Goal: Book appointment/travel/reservation

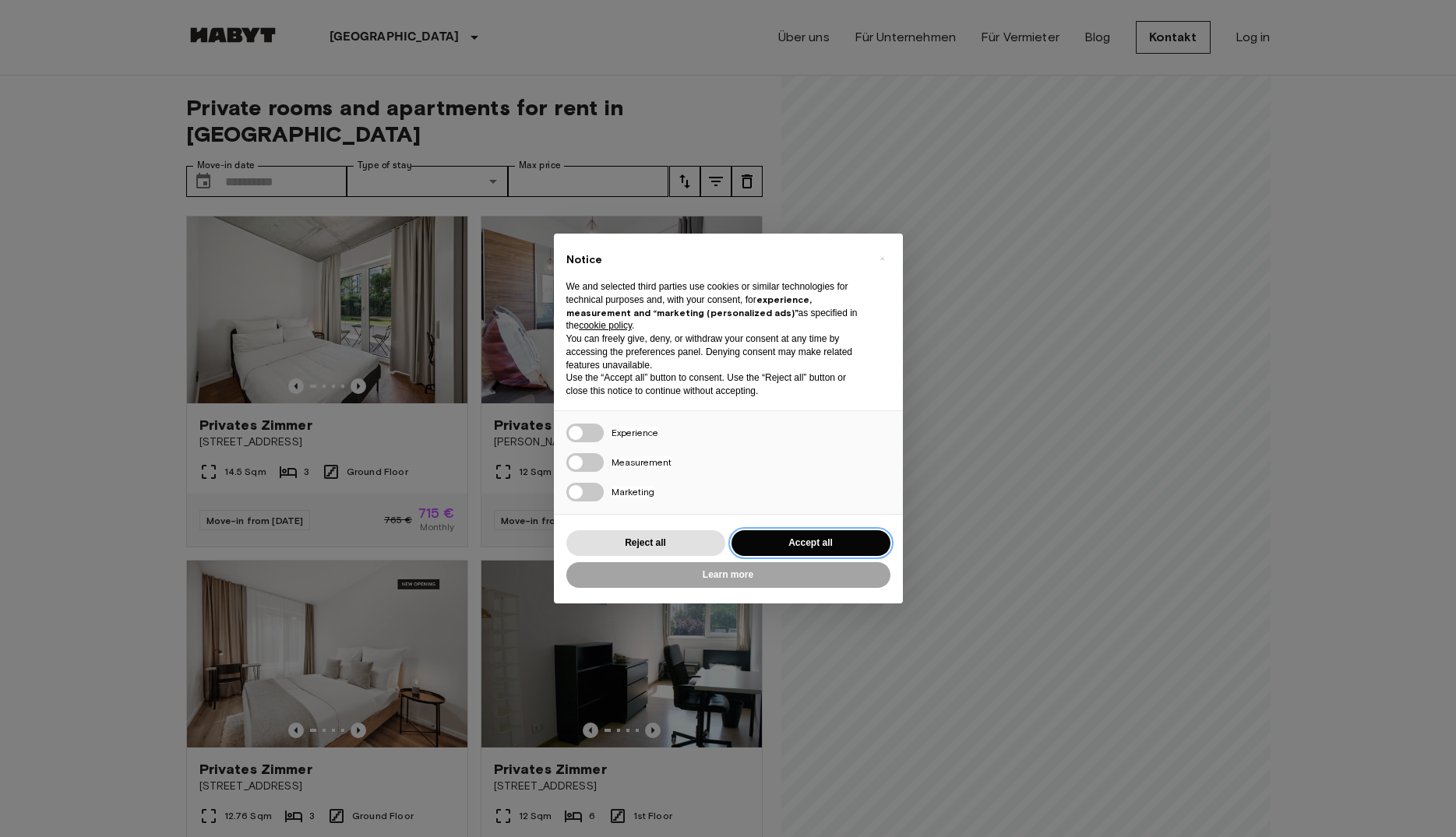
click at [830, 538] on button "Accept all" at bounding box center [810, 543] width 159 height 26
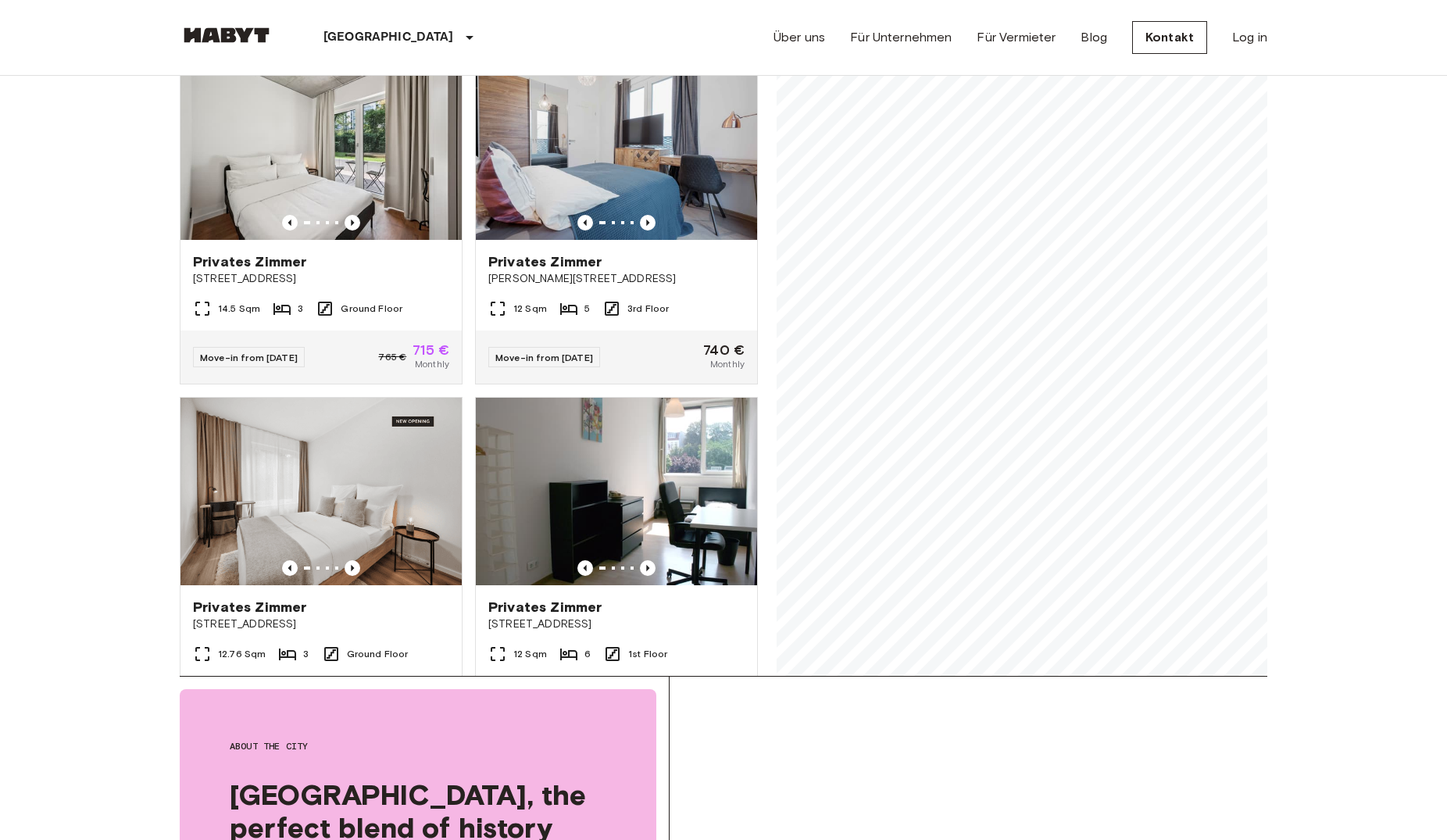
scroll to position [80, 0]
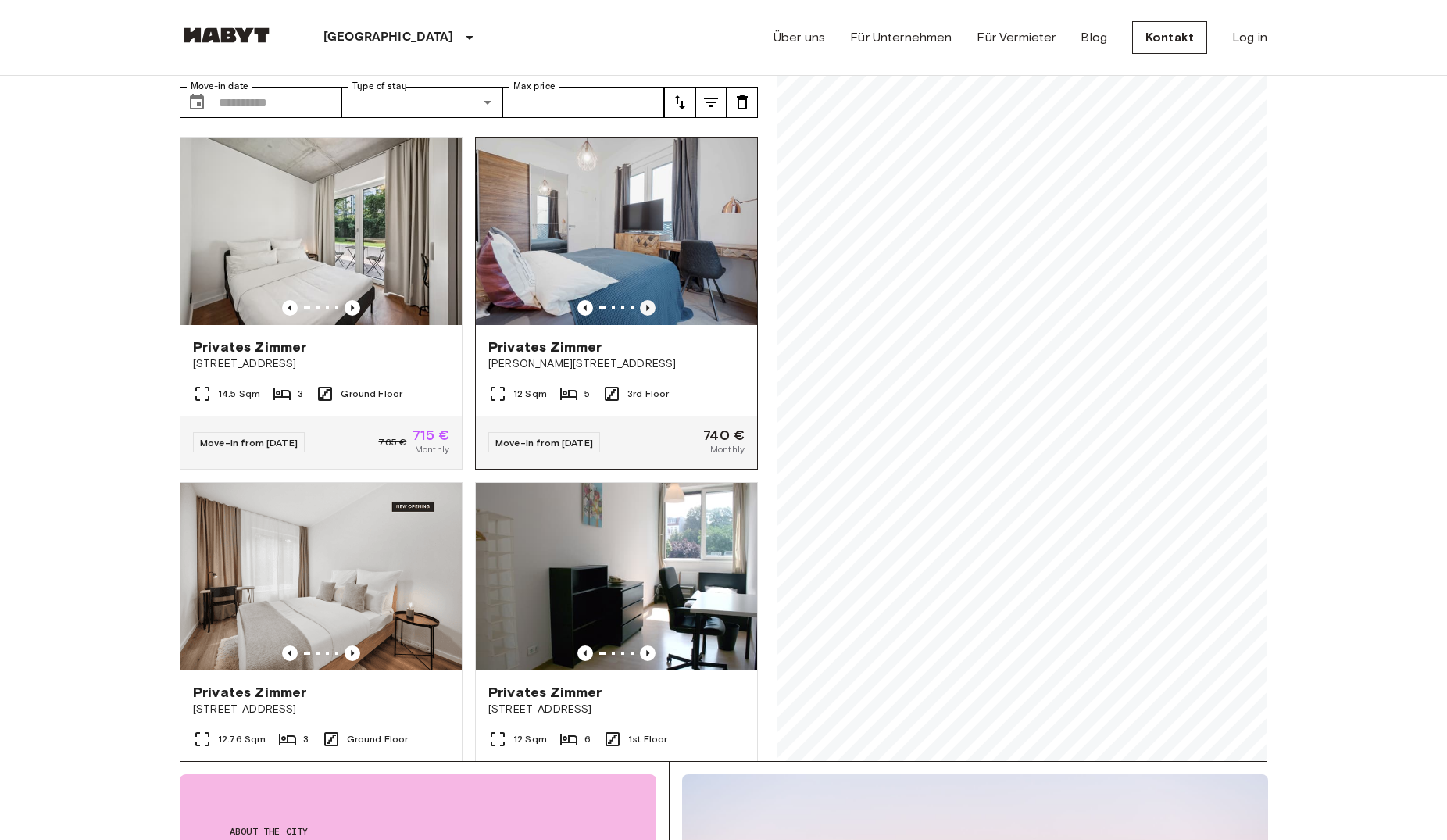
click at [640, 300] on icon "Previous image" at bounding box center [648, 308] width 16 height 16
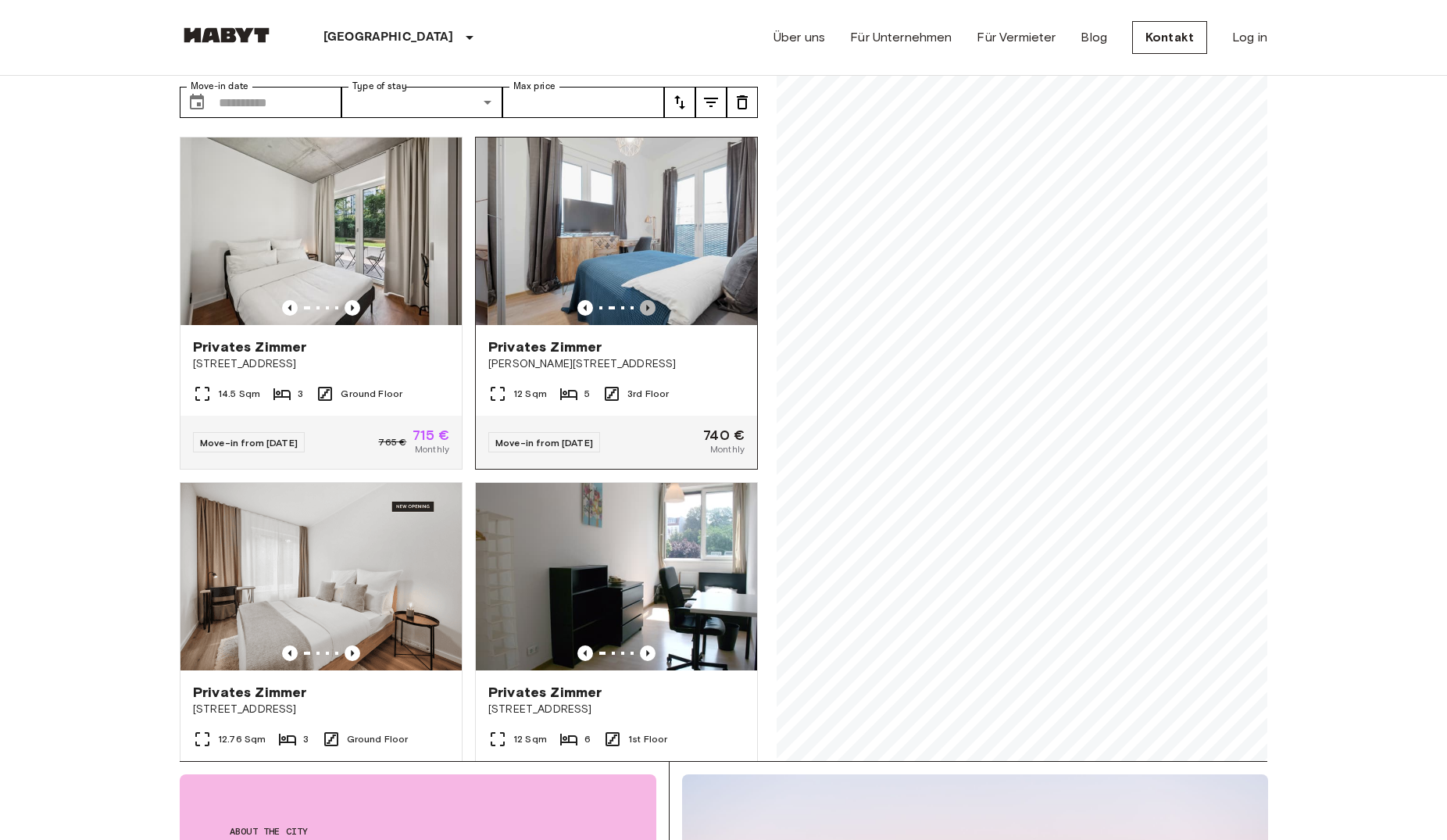
click at [640, 300] on icon "Previous image" at bounding box center [648, 308] width 16 height 16
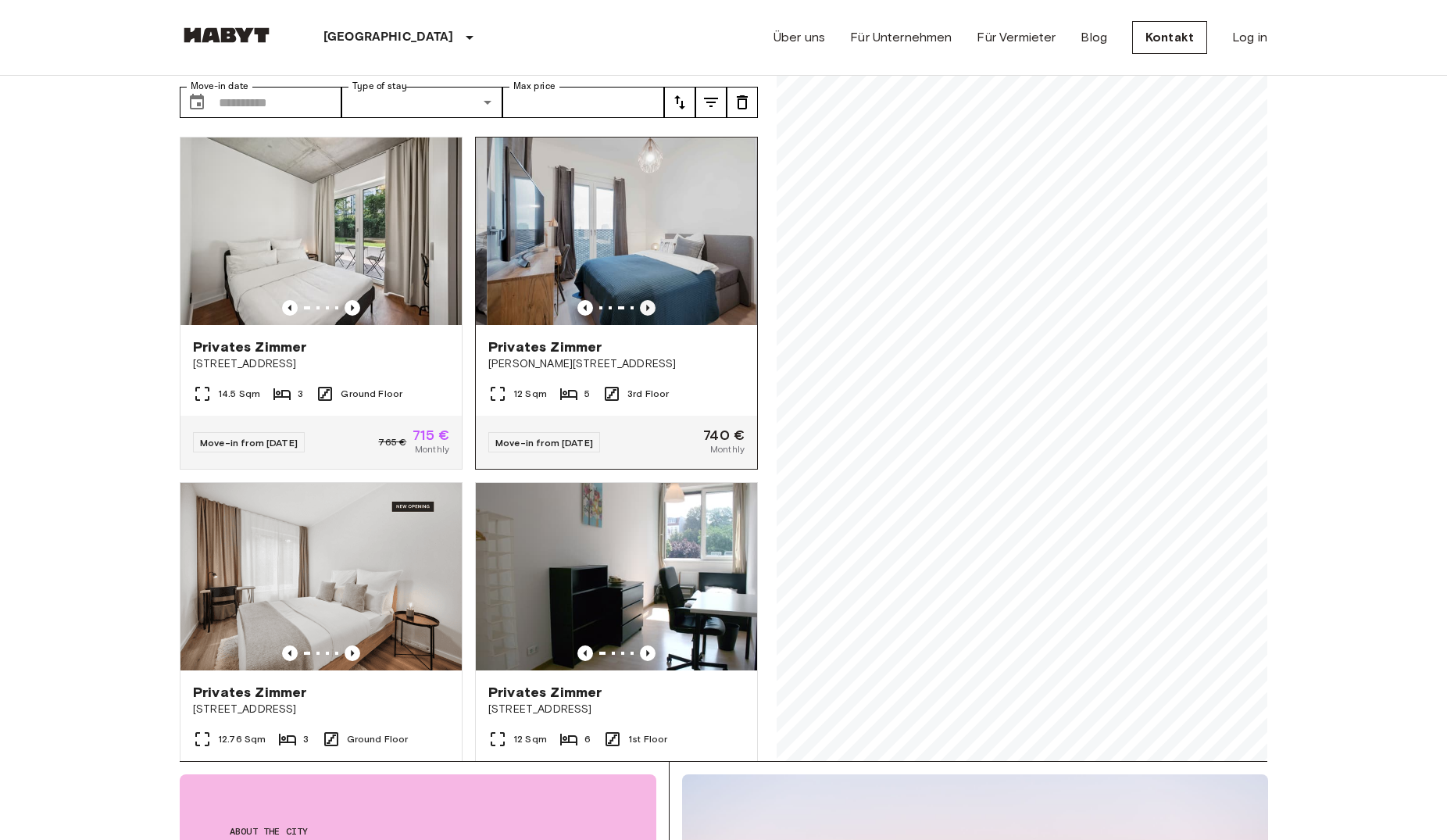
click at [640, 300] on icon "Previous image" at bounding box center [648, 308] width 16 height 16
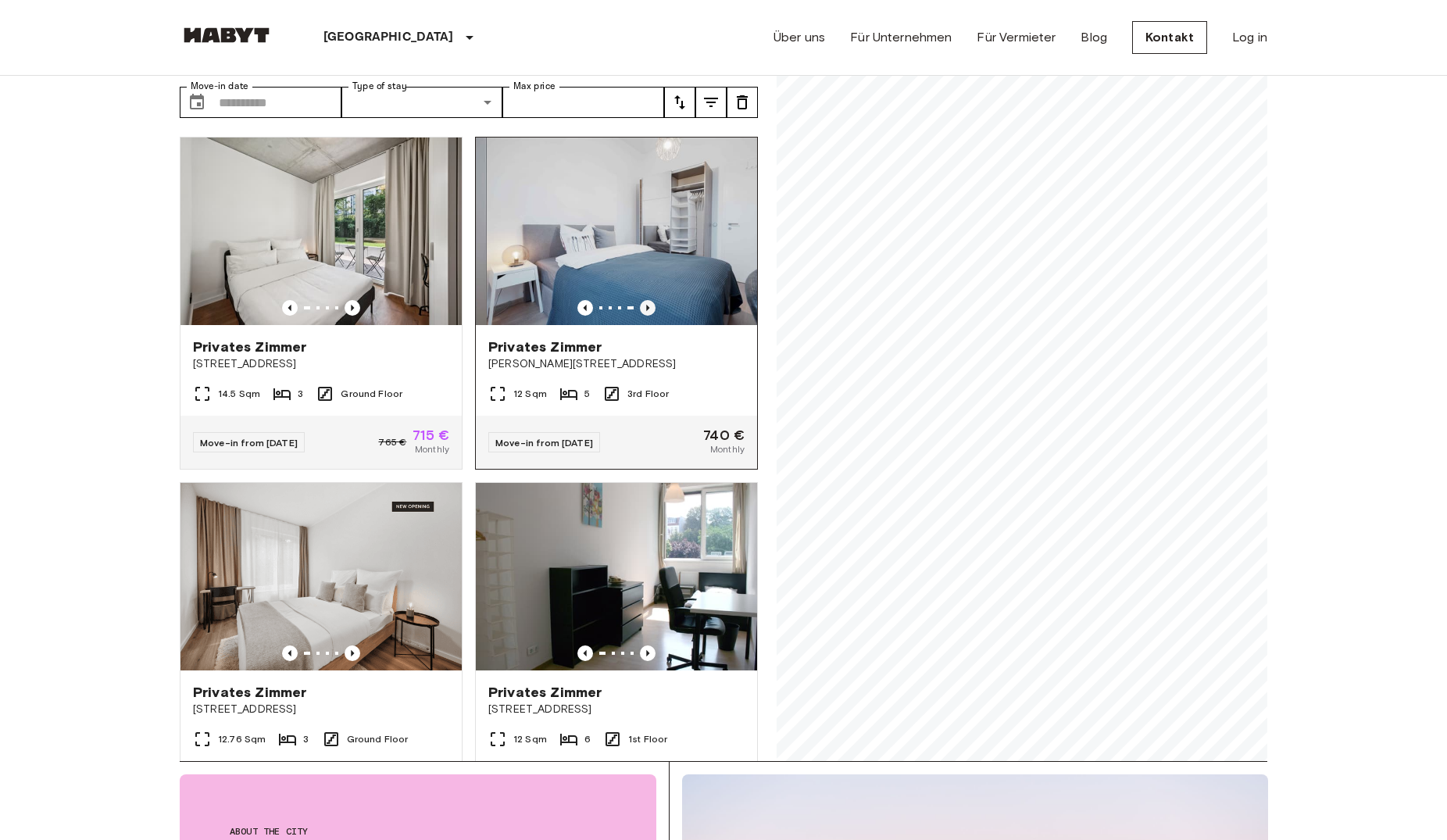
click at [640, 300] on icon "Previous image" at bounding box center [648, 308] width 16 height 16
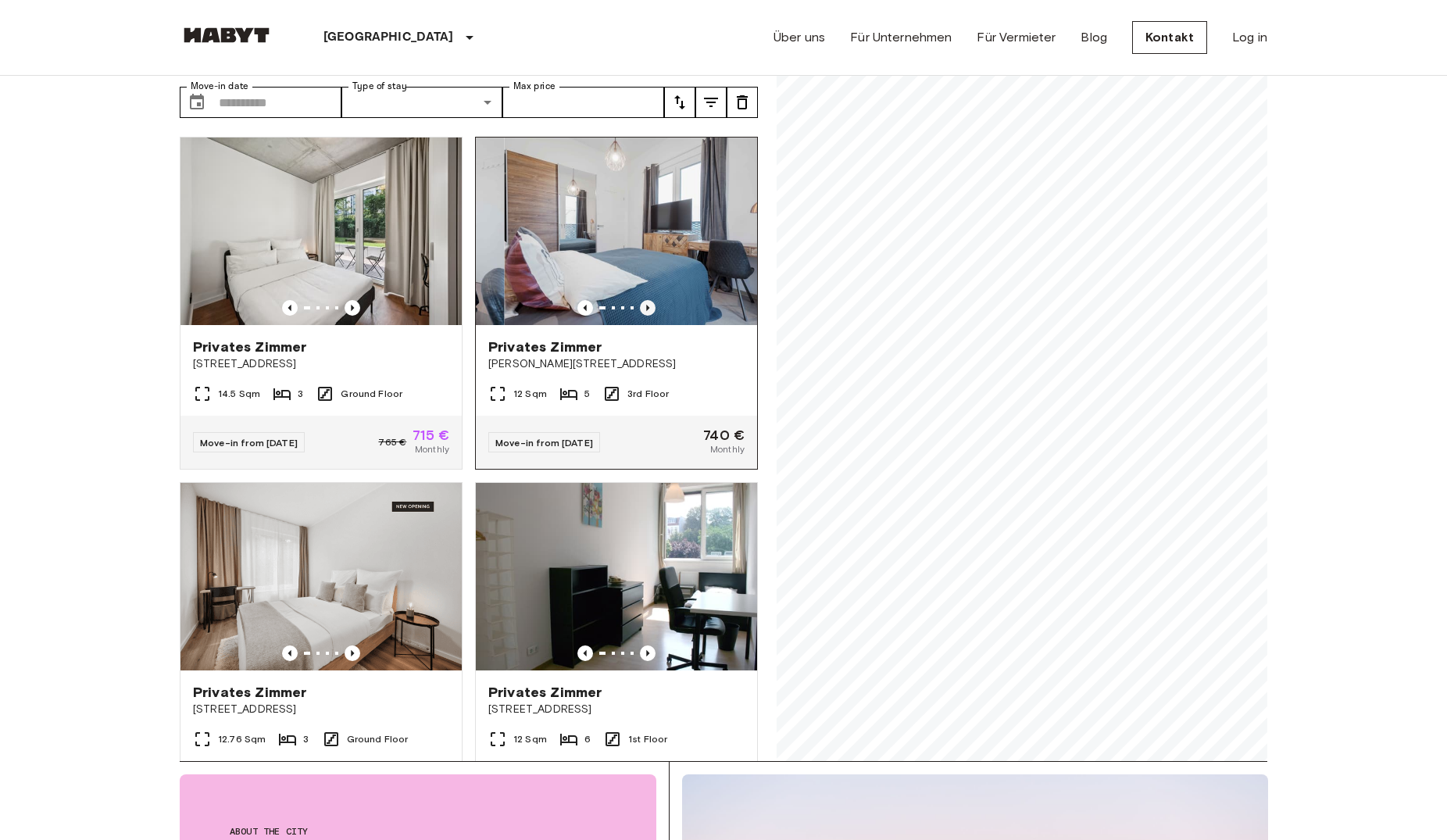
click at [640, 300] on icon "Previous image" at bounding box center [648, 308] width 16 height 16
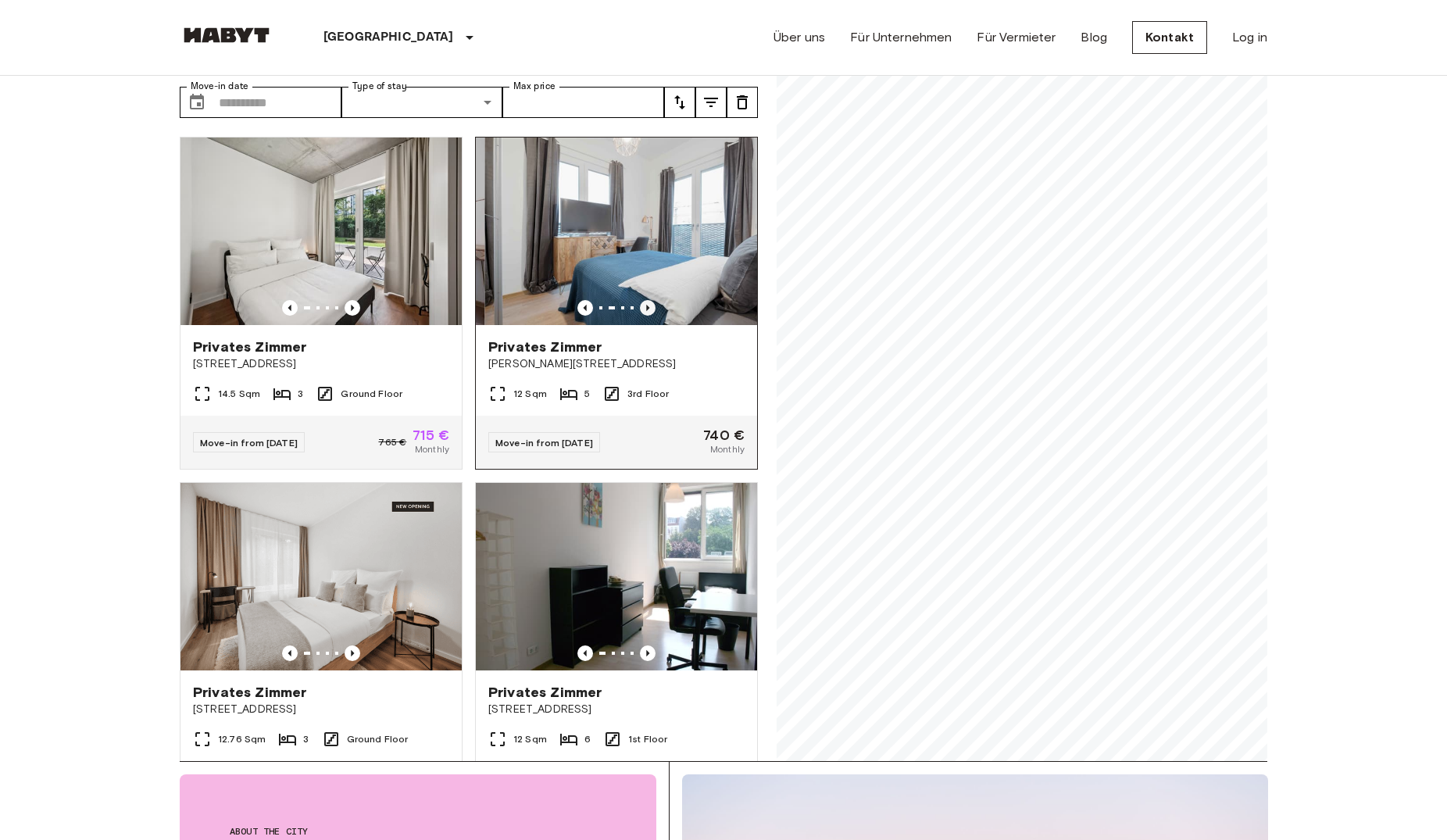
click at [640, 300] on icon "Previous image" at bounding box center [648, 308] width 16 height 16
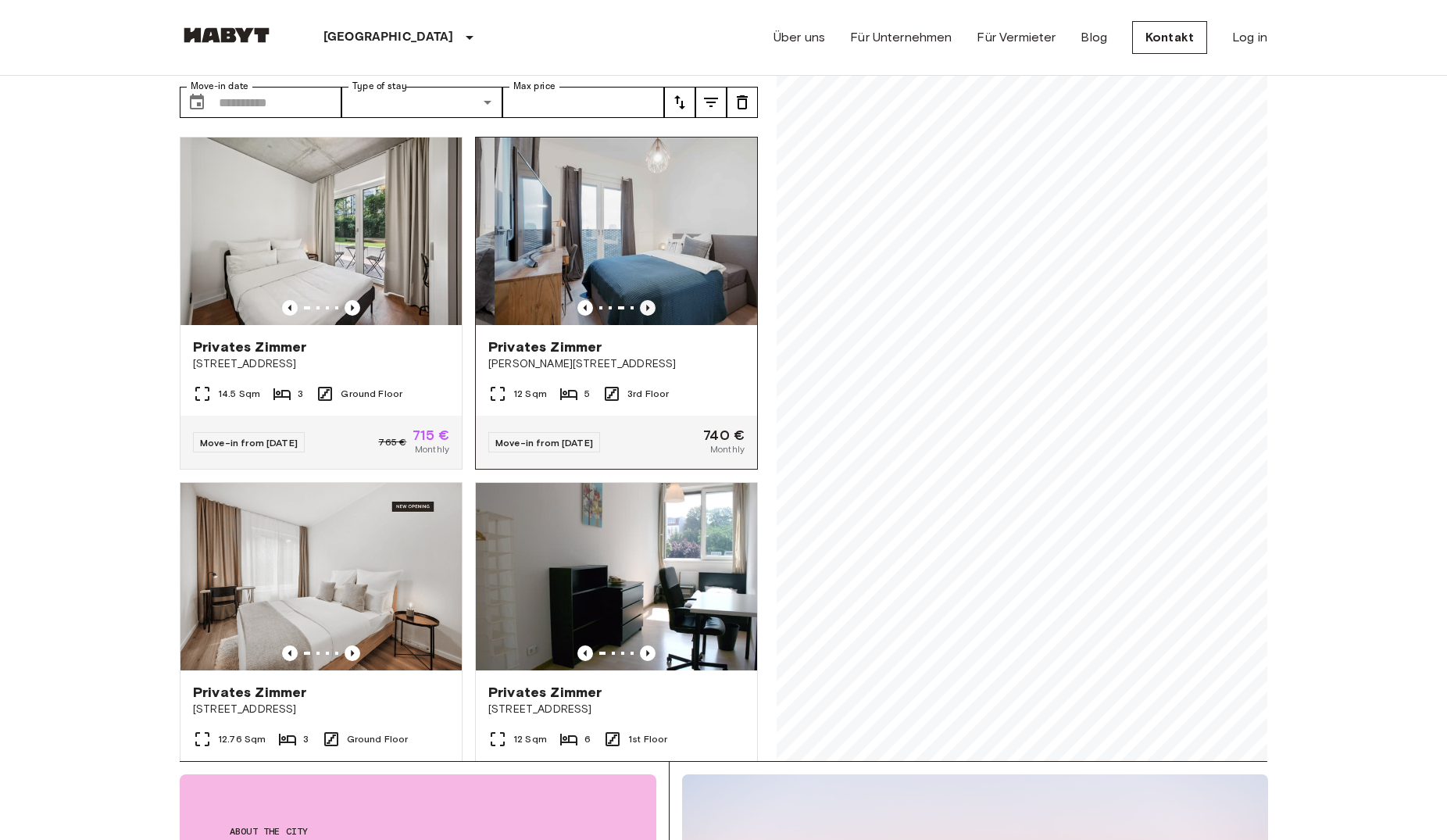
click at [640, 300] on icon "Previous image" at bounding box center [648, 308] width 16 height 16
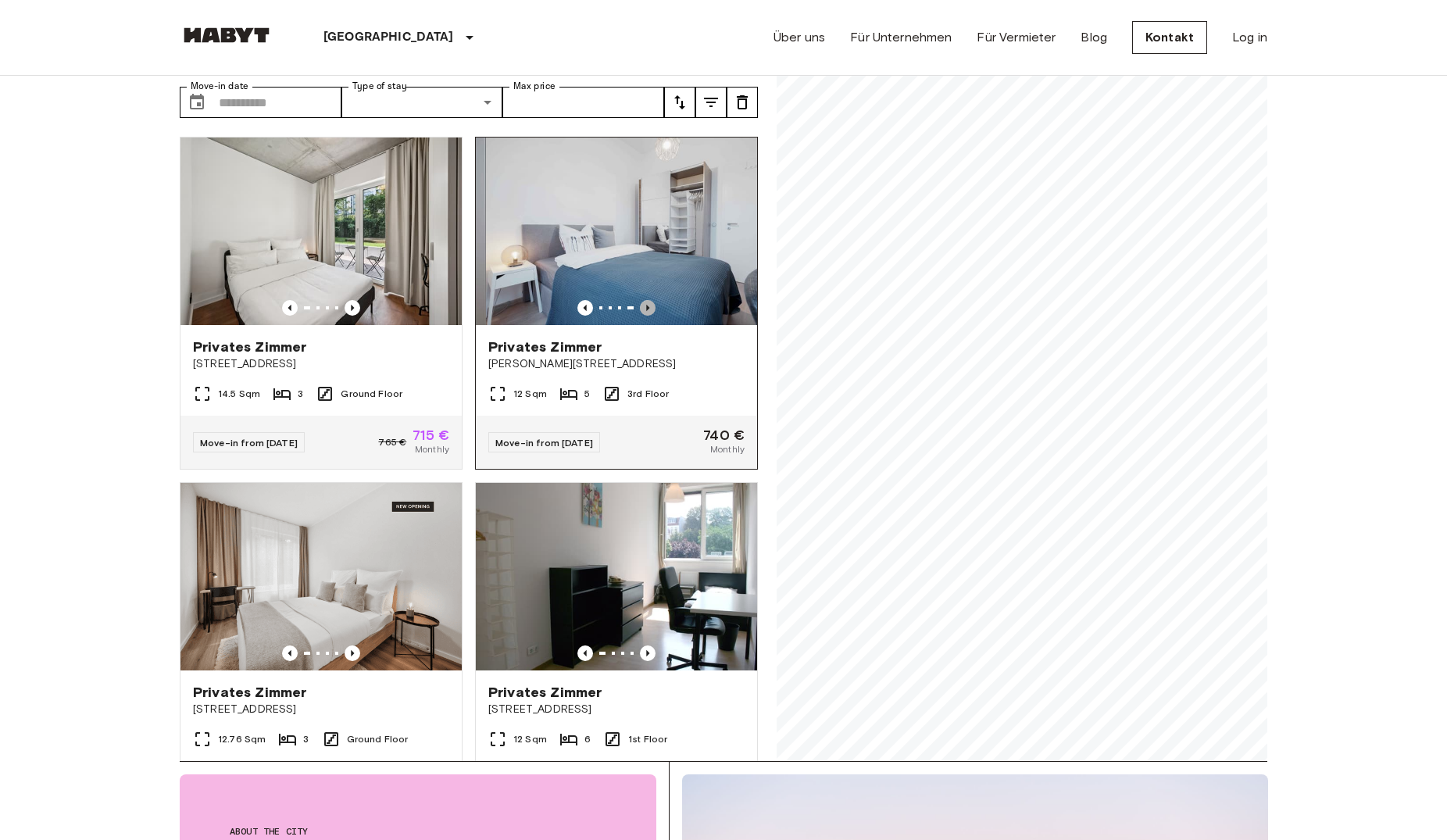
click at [640, 300] on icon "Previous image" at bounding box center [648, 308] width 16 height 16
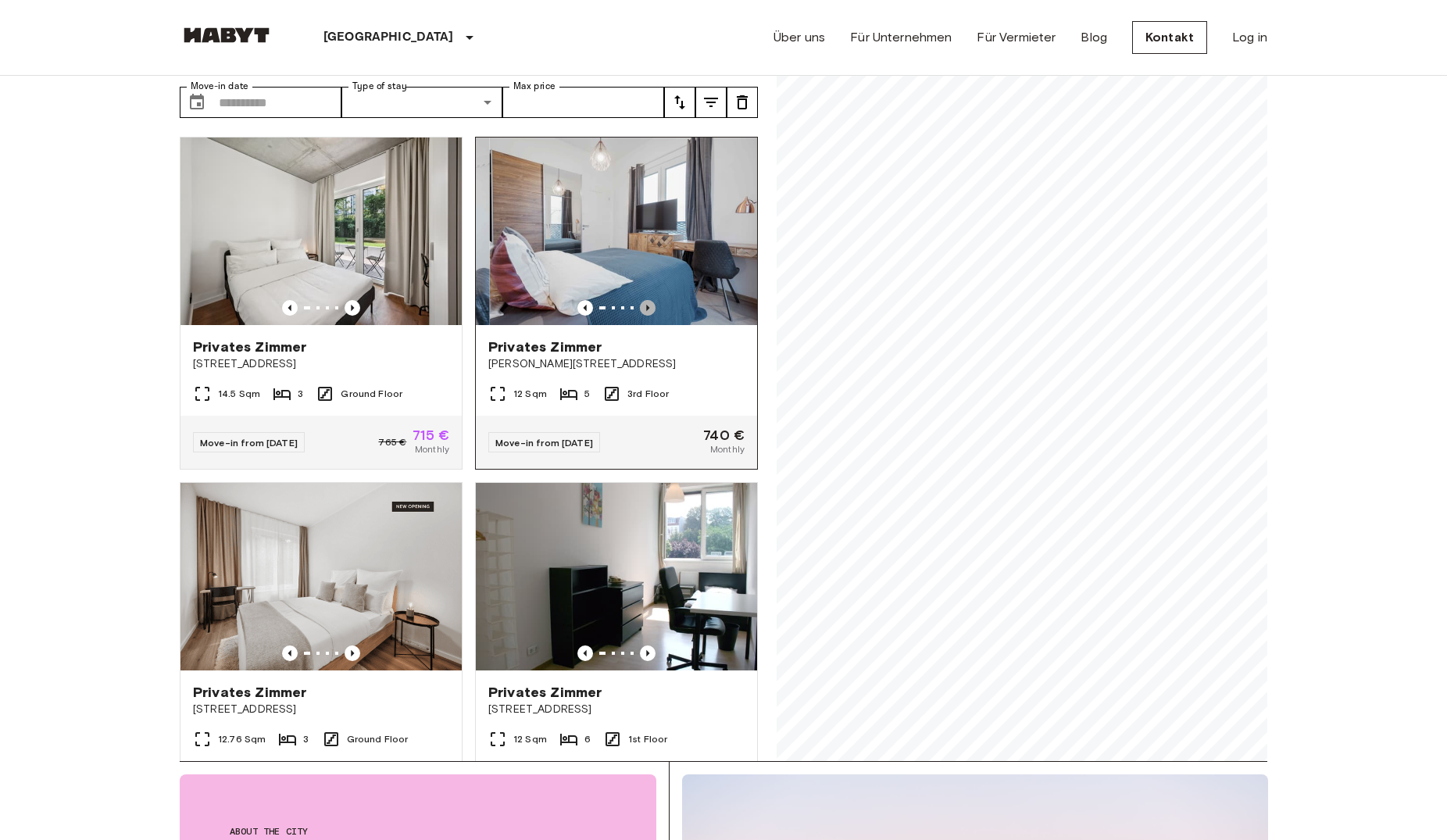
click at [640, 300] on icon "Previous image" at bounding box center [648, 308] width 16 height 16
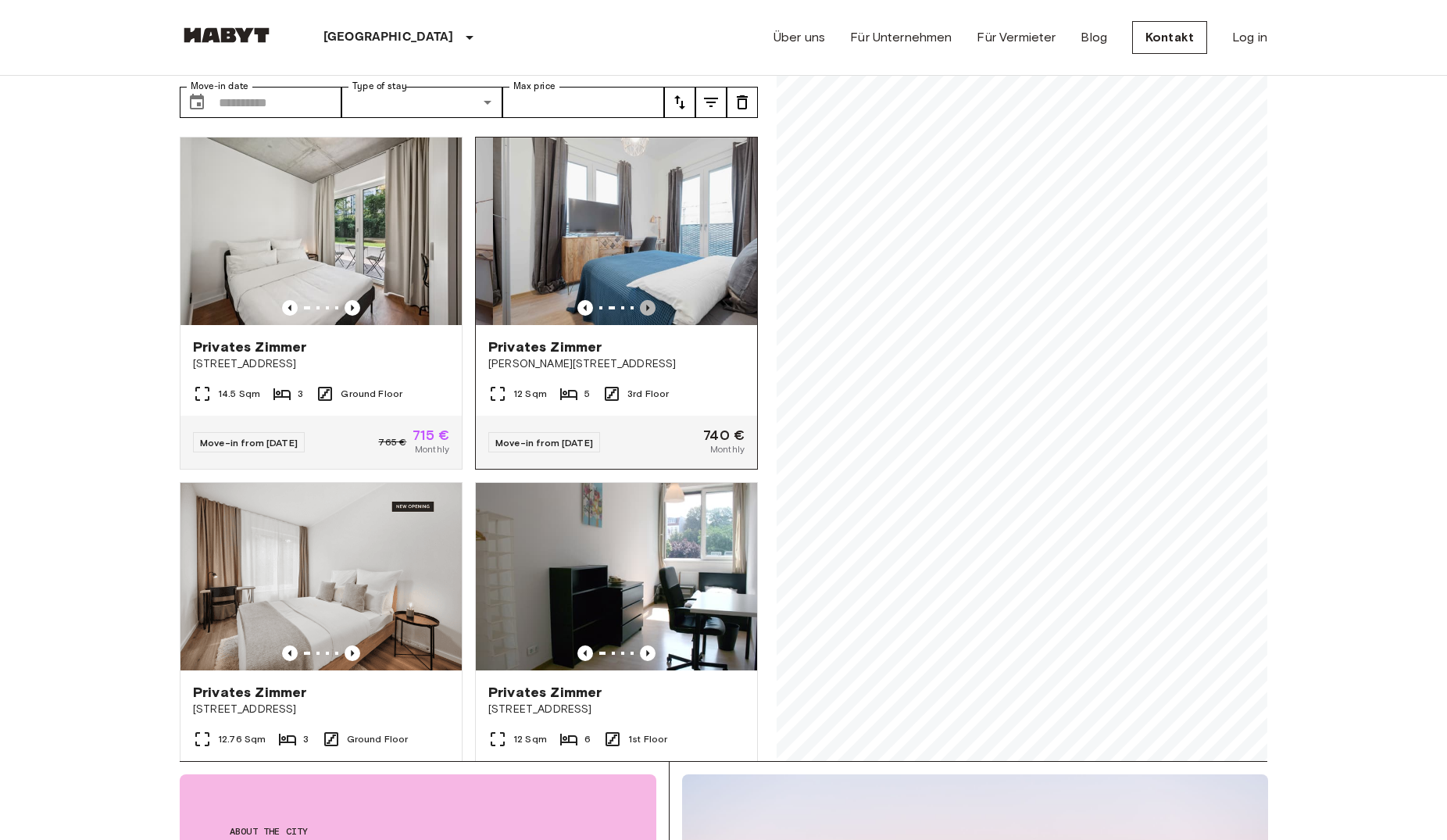
click at [640, 300] on icon "Previous image" at bounding box center [648, 308] width 16 height 16
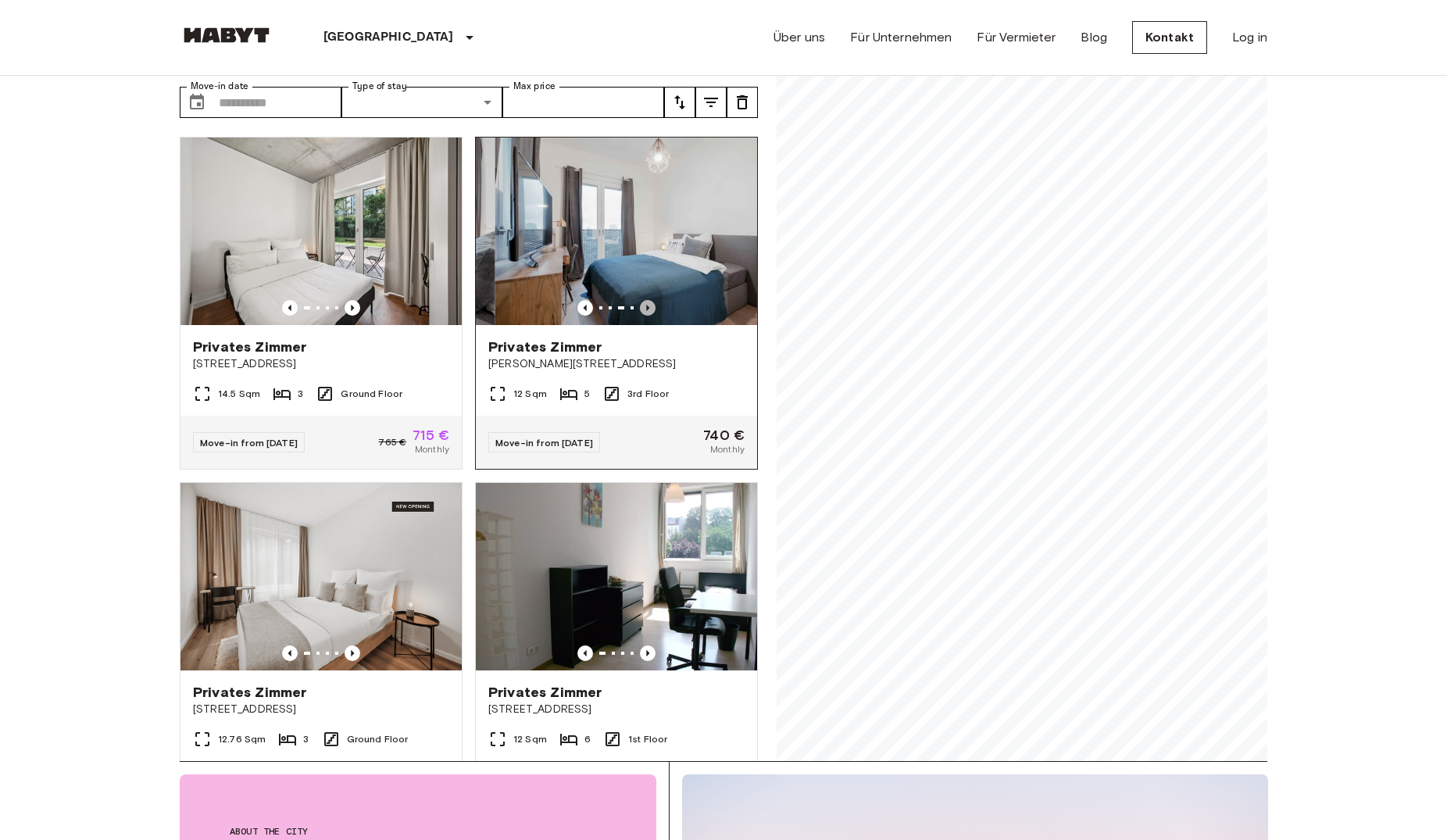
click at [640, 300] on icon "Previous image" at bounding box center [648, 308] width 16 height 16
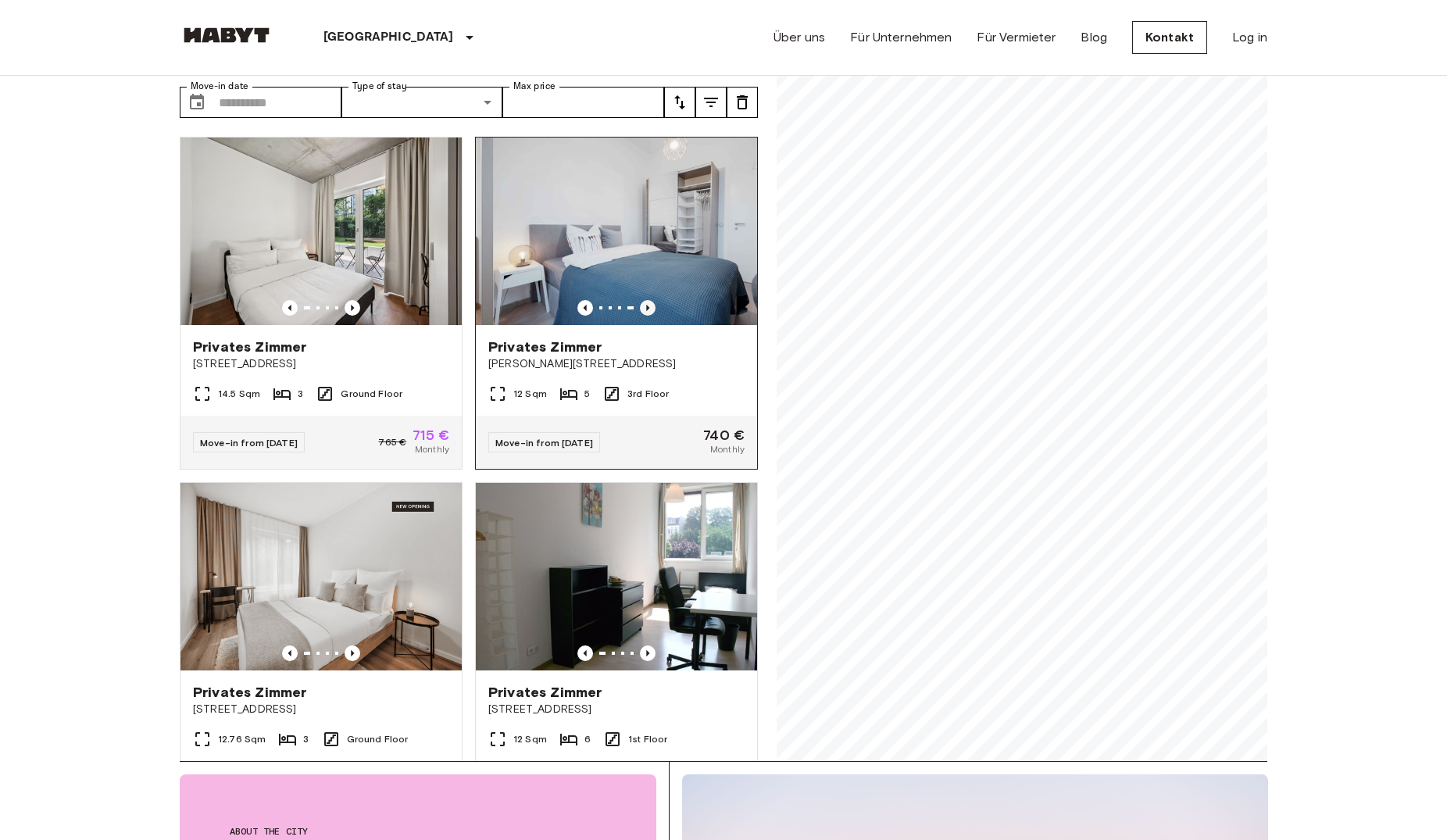
click at [640, 300] on icon "Previous image" at bounding box center [648, 308] width 16 height 16
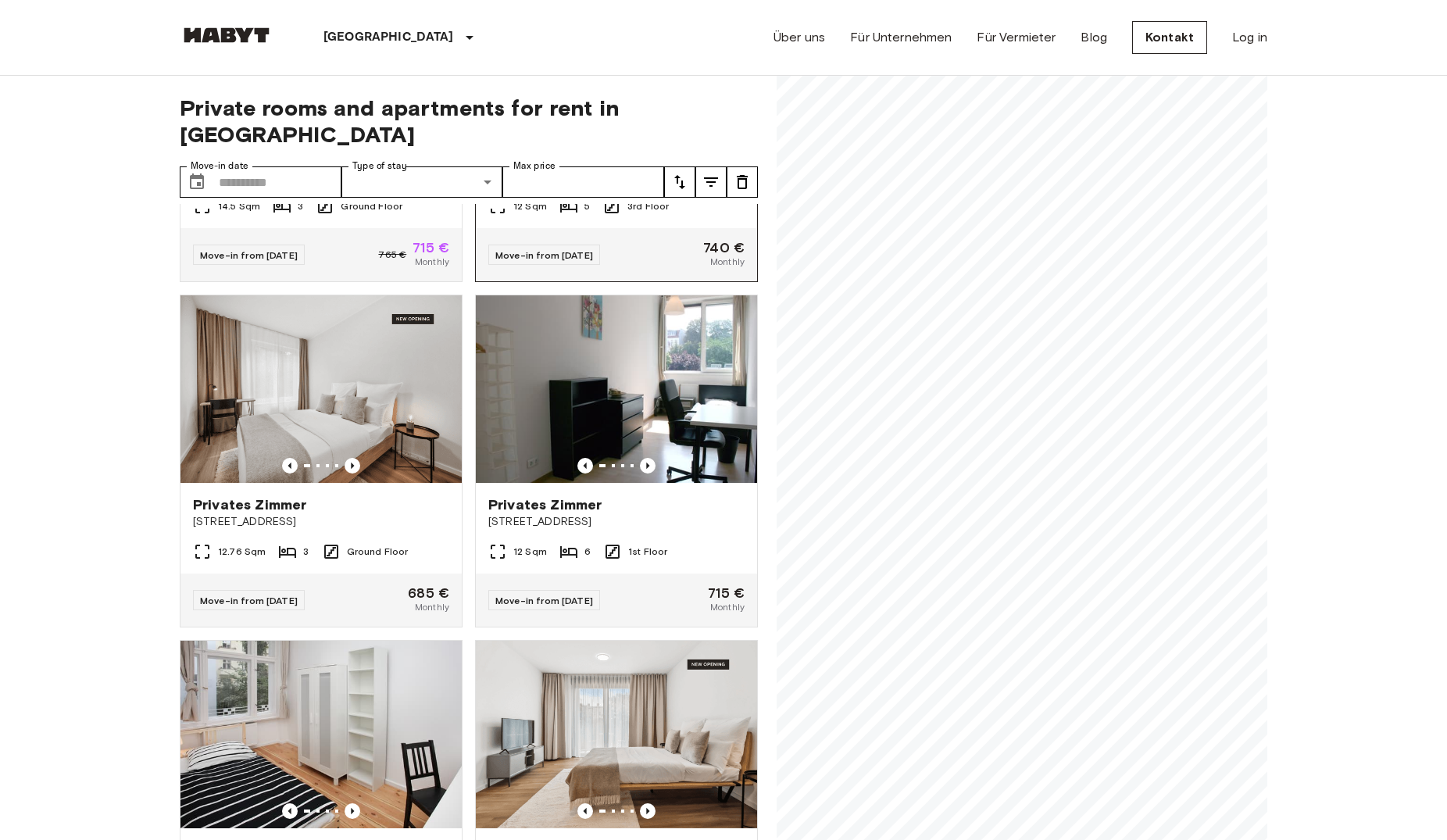
scroll to position [0, 0]
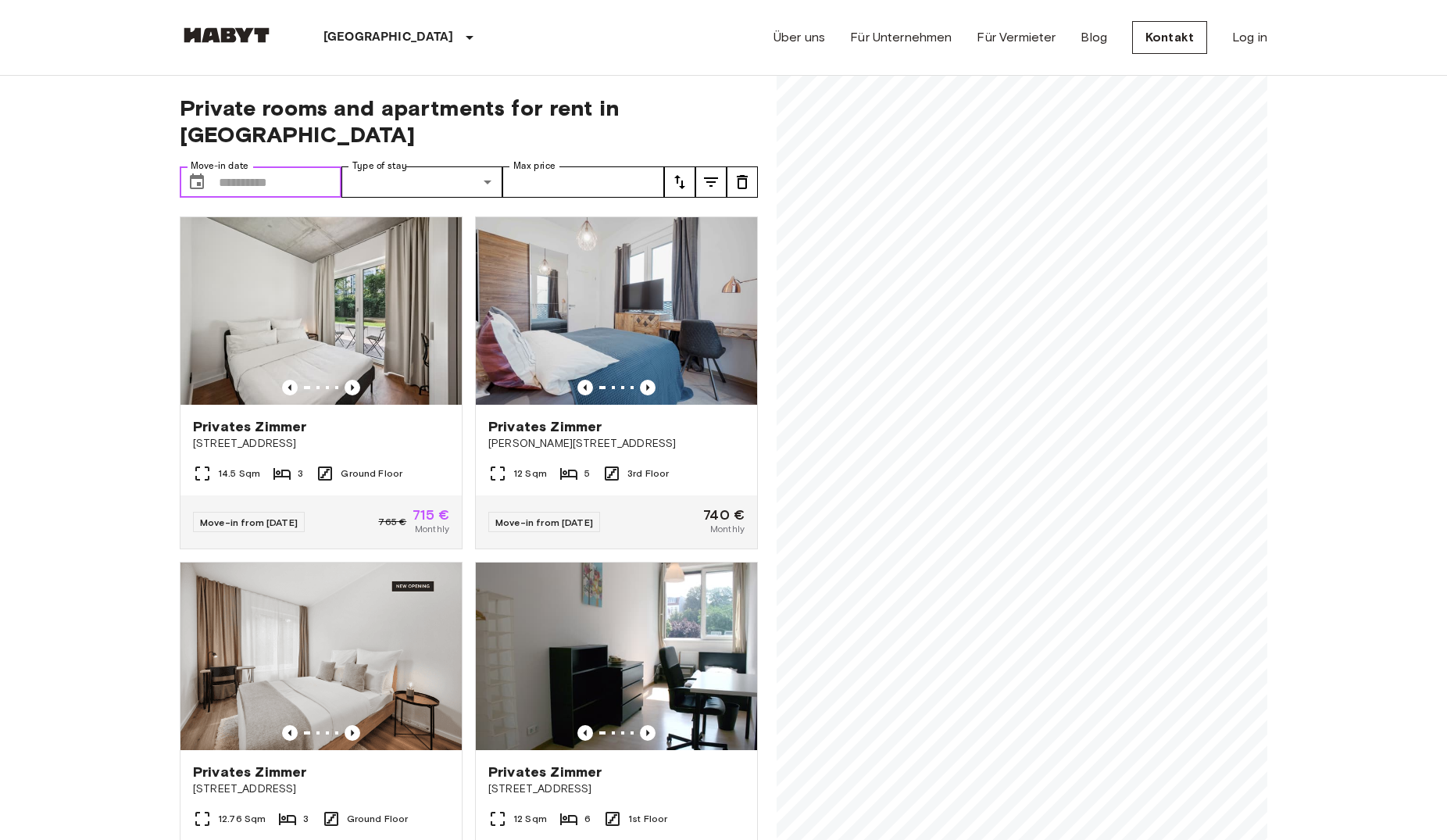
click at [287, 167] on input "Move-in date" at bounding box center [279, 182] width 123 height 31
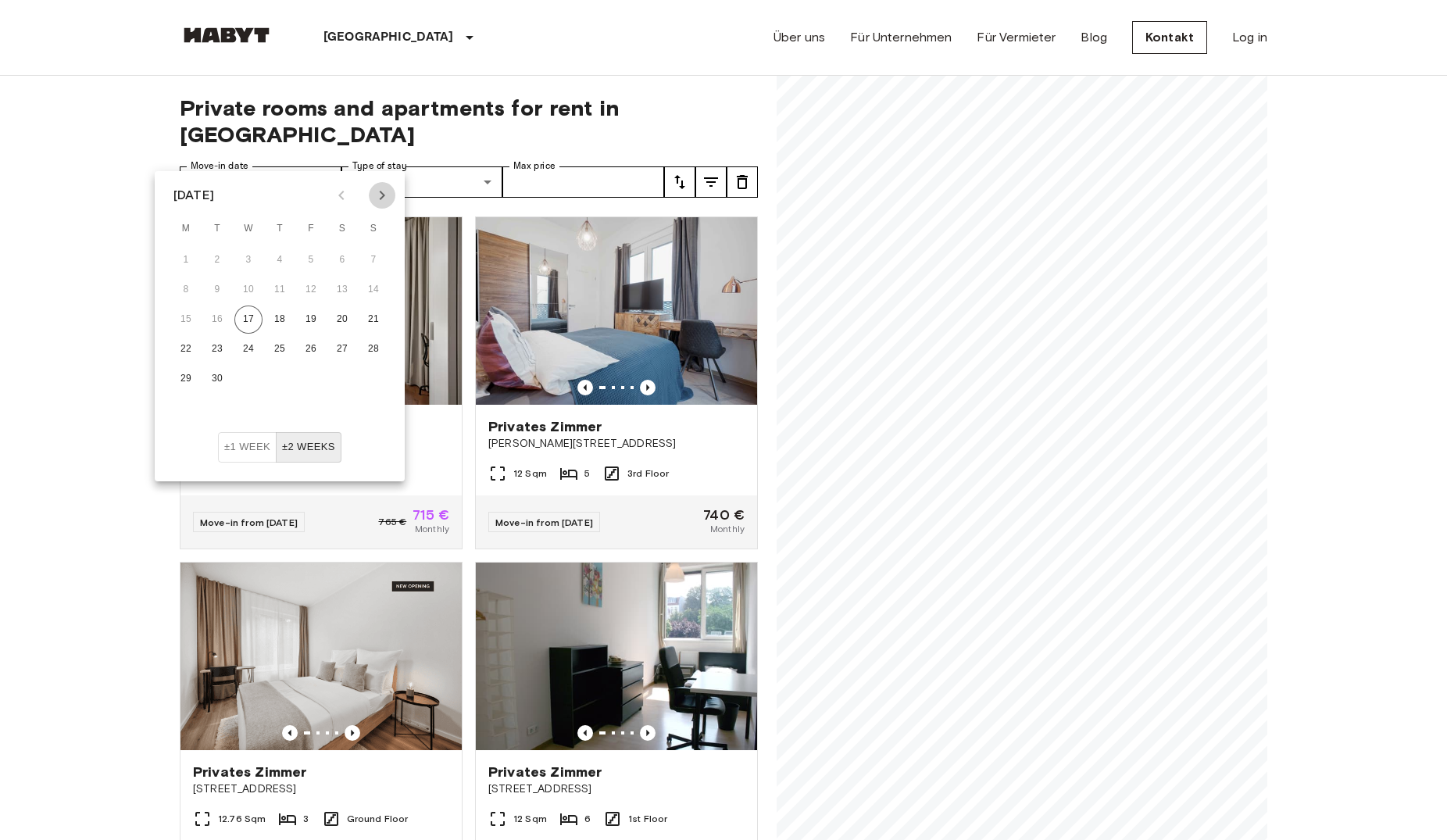
click at [380, 187] on icon "Next month" at bounding box center [382, 195] width 18 height 18
click at [381, 187] on icon "Next month" at bounding box center [382, 195] width 18 height 18
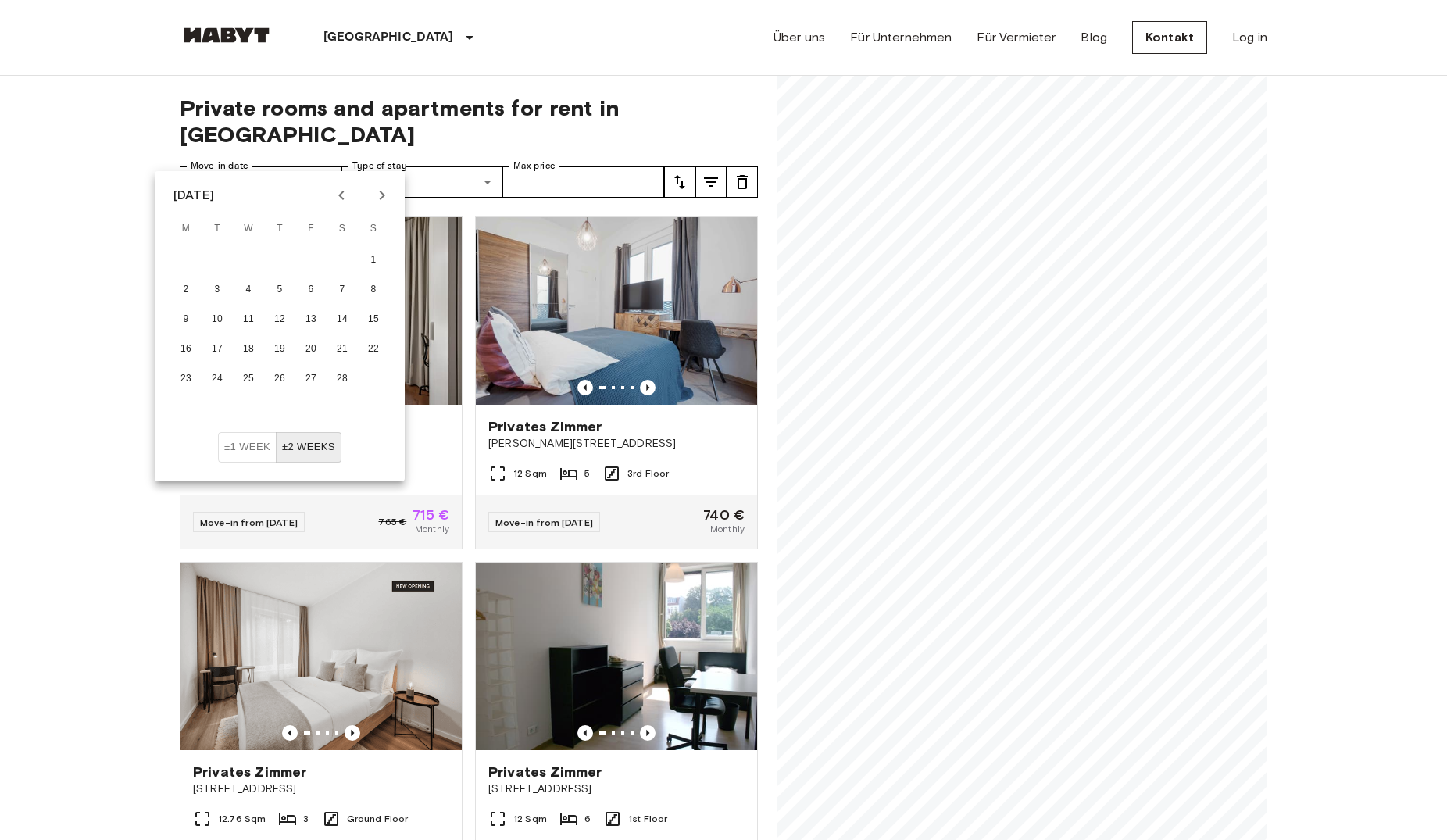
click at [381, 187] on icon "Next month" at bounding box center [382, 195] width 18 height 18
click at [369, 258] on button "1" at bounding box center [373, 259] width 28 height 28
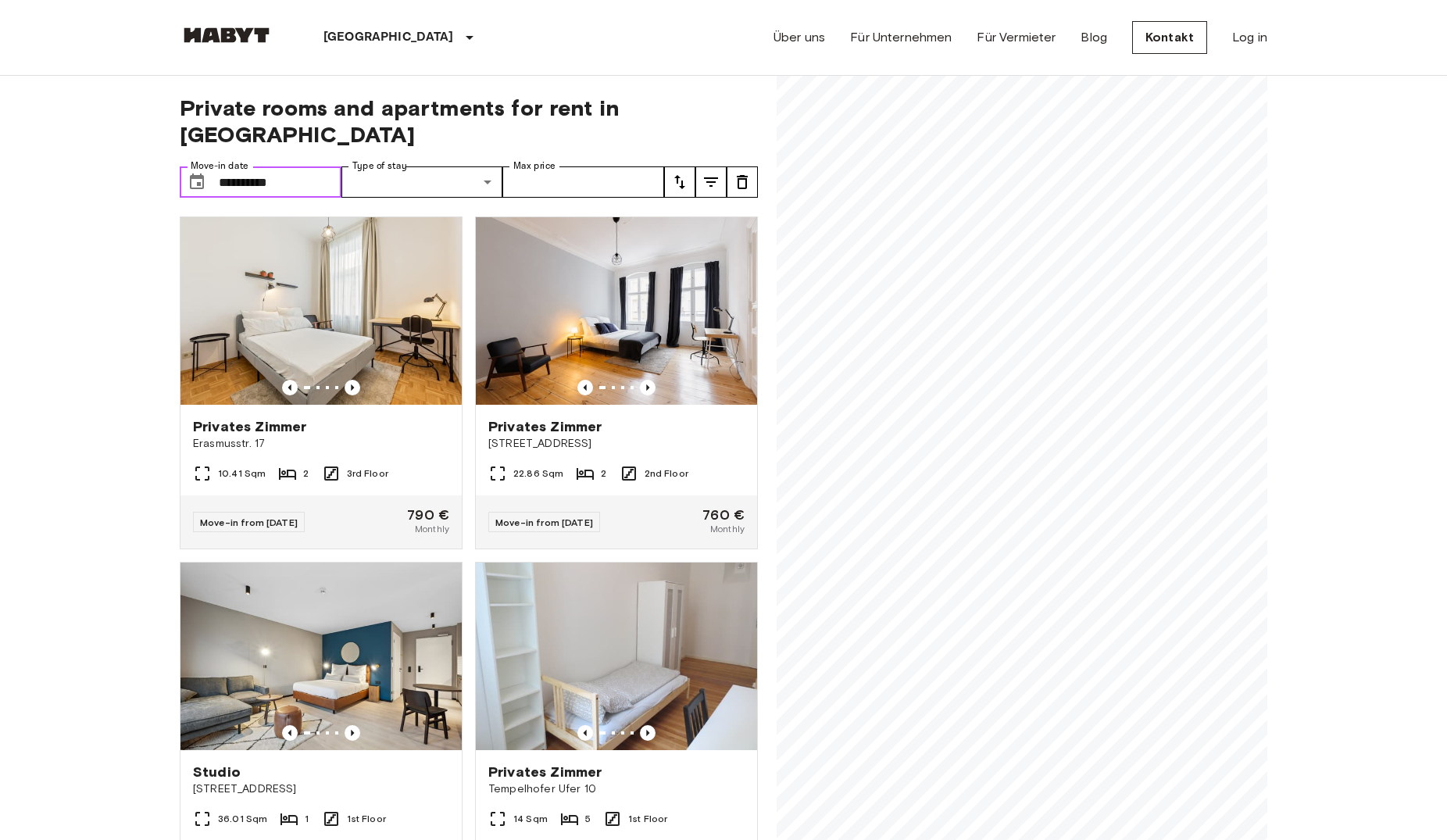
type input "**********"
click at [640, 380] on icon "Previous image" at bounding box center [648, 388] width 16 height 16
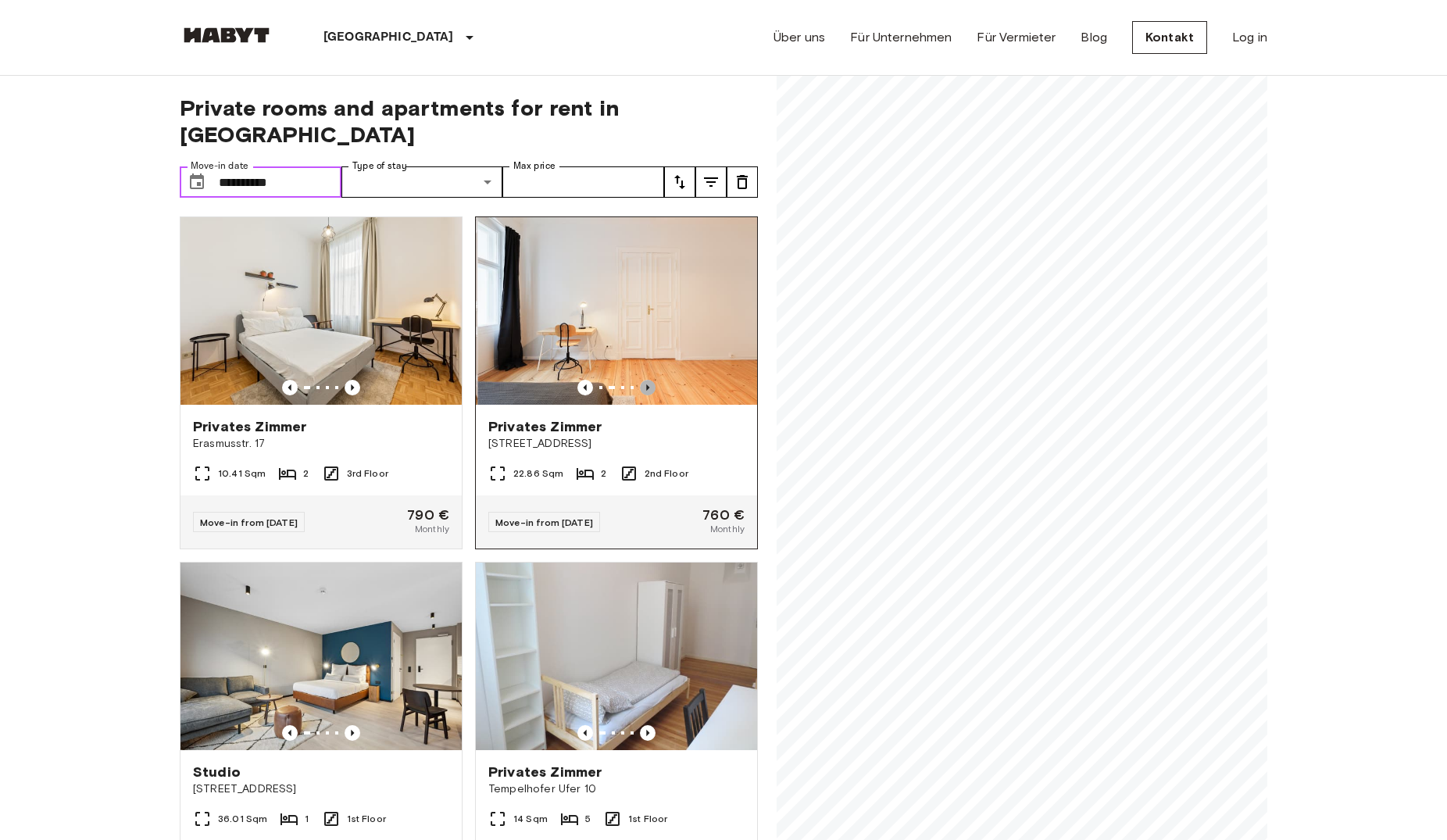
click at [640, 380] on icon "Previous image" at bounding box center [648, 388] width 16 height 16
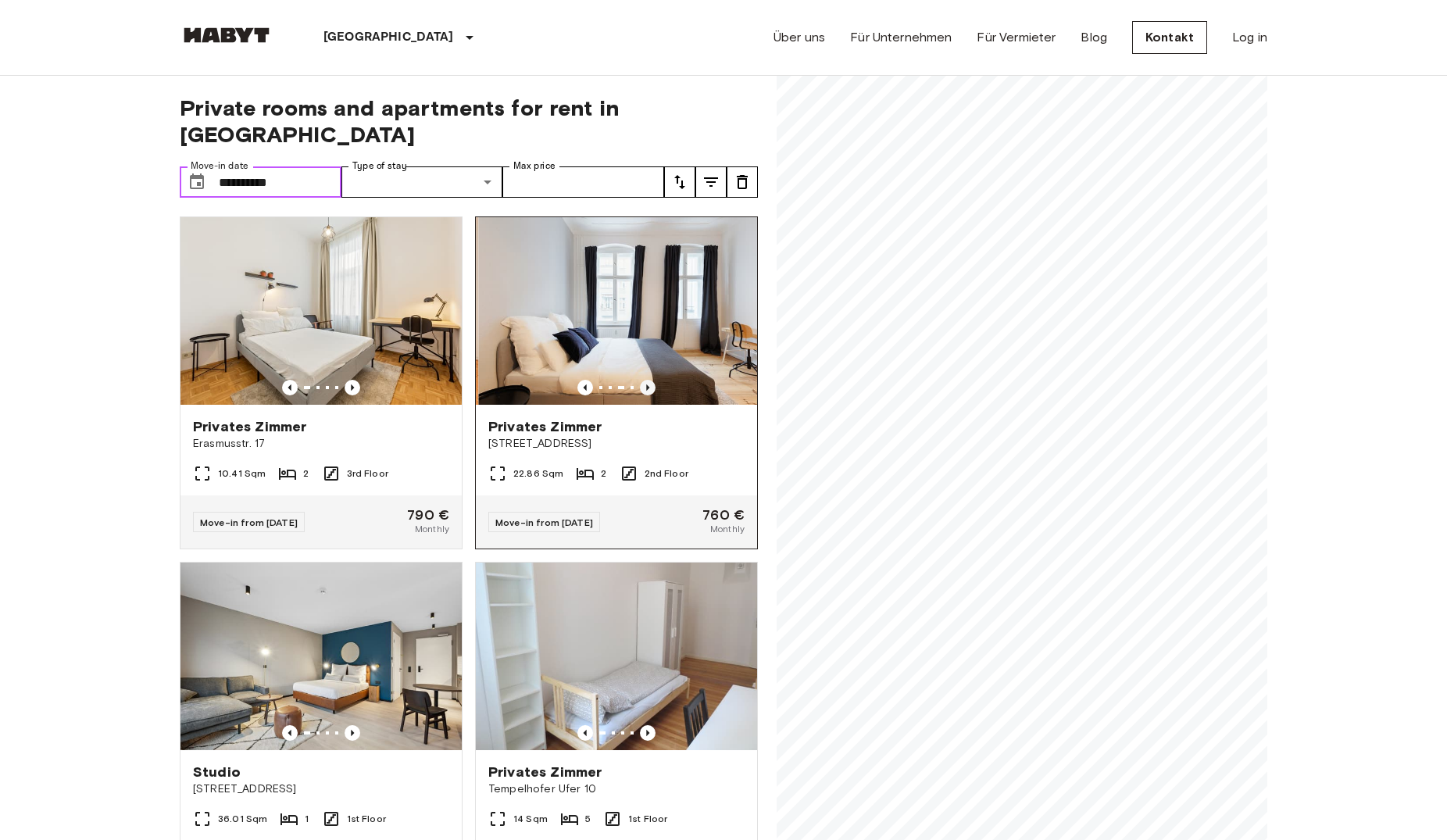
click at [640, 380] on icon "Previous image" at bounding box center [648, 388] width 16 height 16
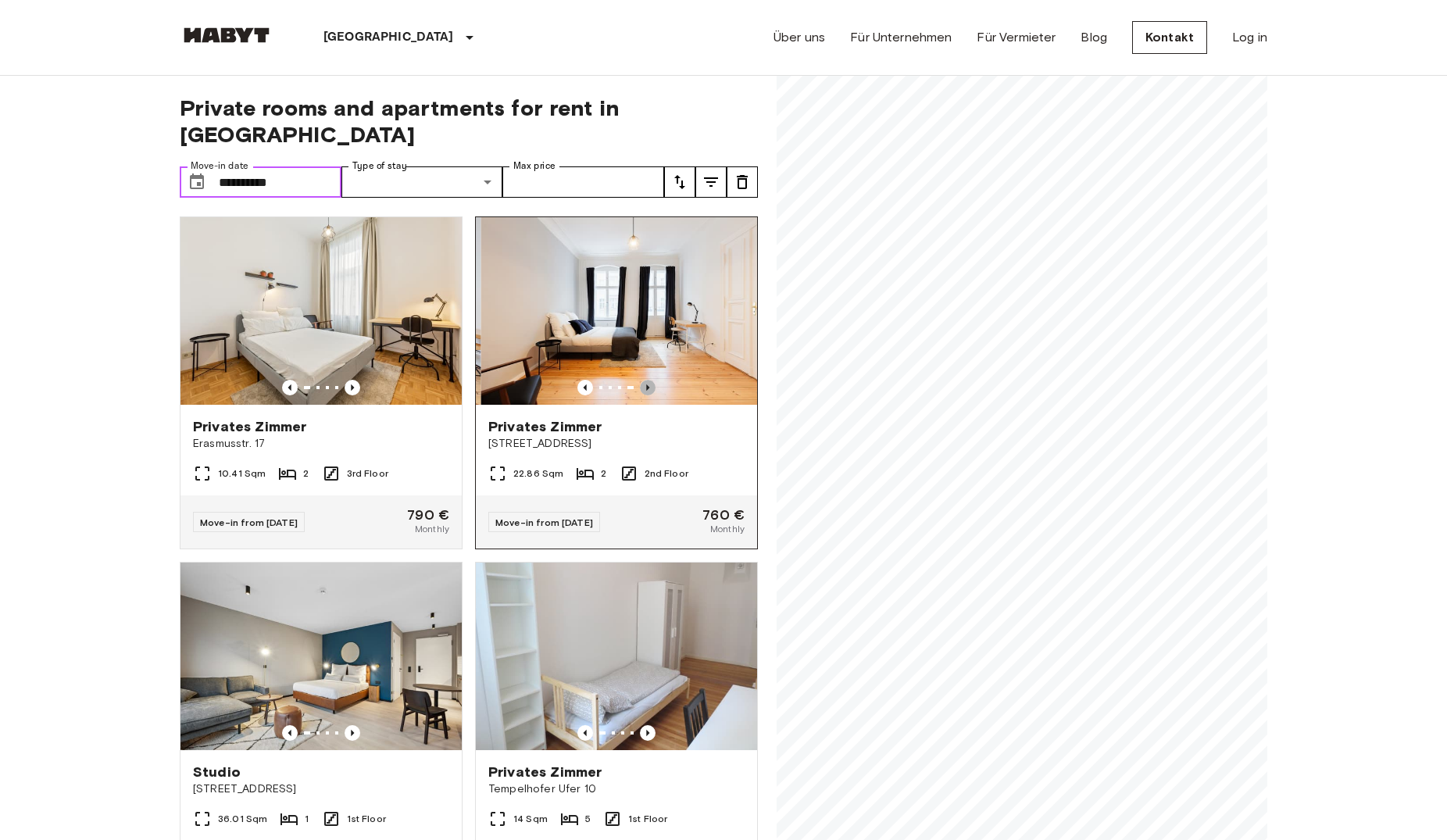
click at [640, 380] on icon "Previous image" at bounding box center [648, 388] width 16 height 16
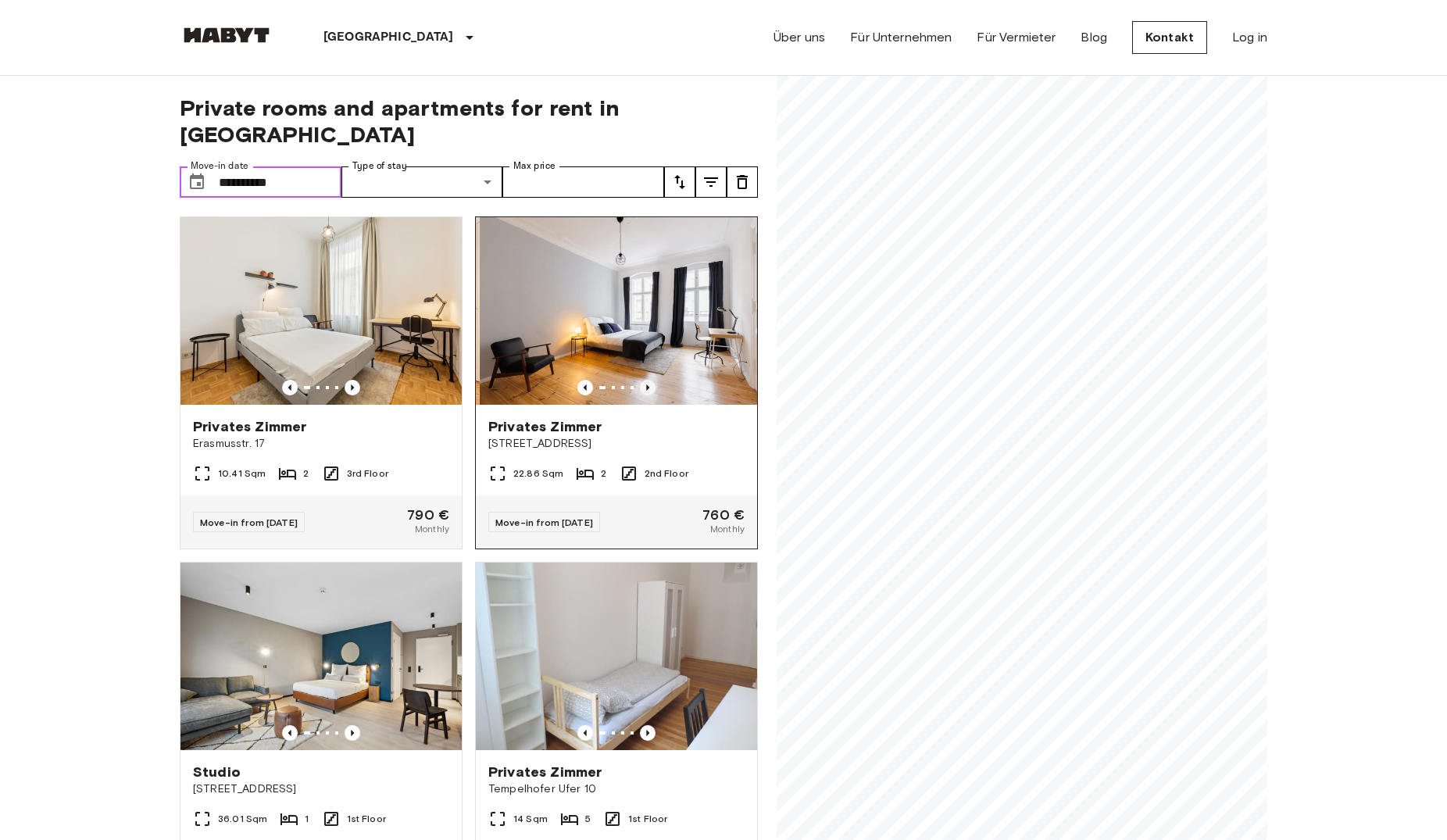
click at [640, 380] on icon "Previous image" at bounding box center [648, 388] width 16 height 16
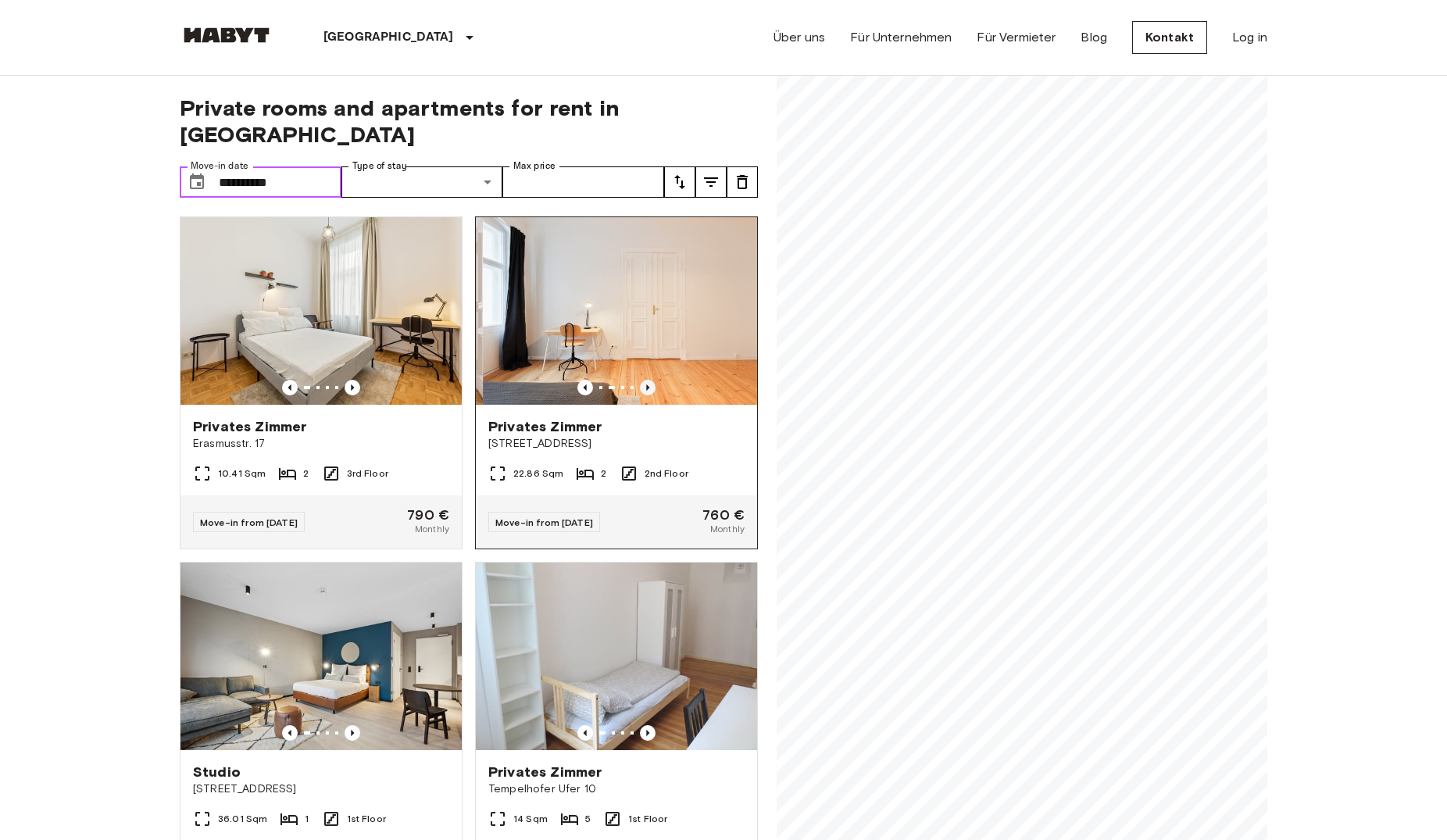
click at [640, 380] on icon "Previous image" at bounding box center [648, 388] width 16 height 16
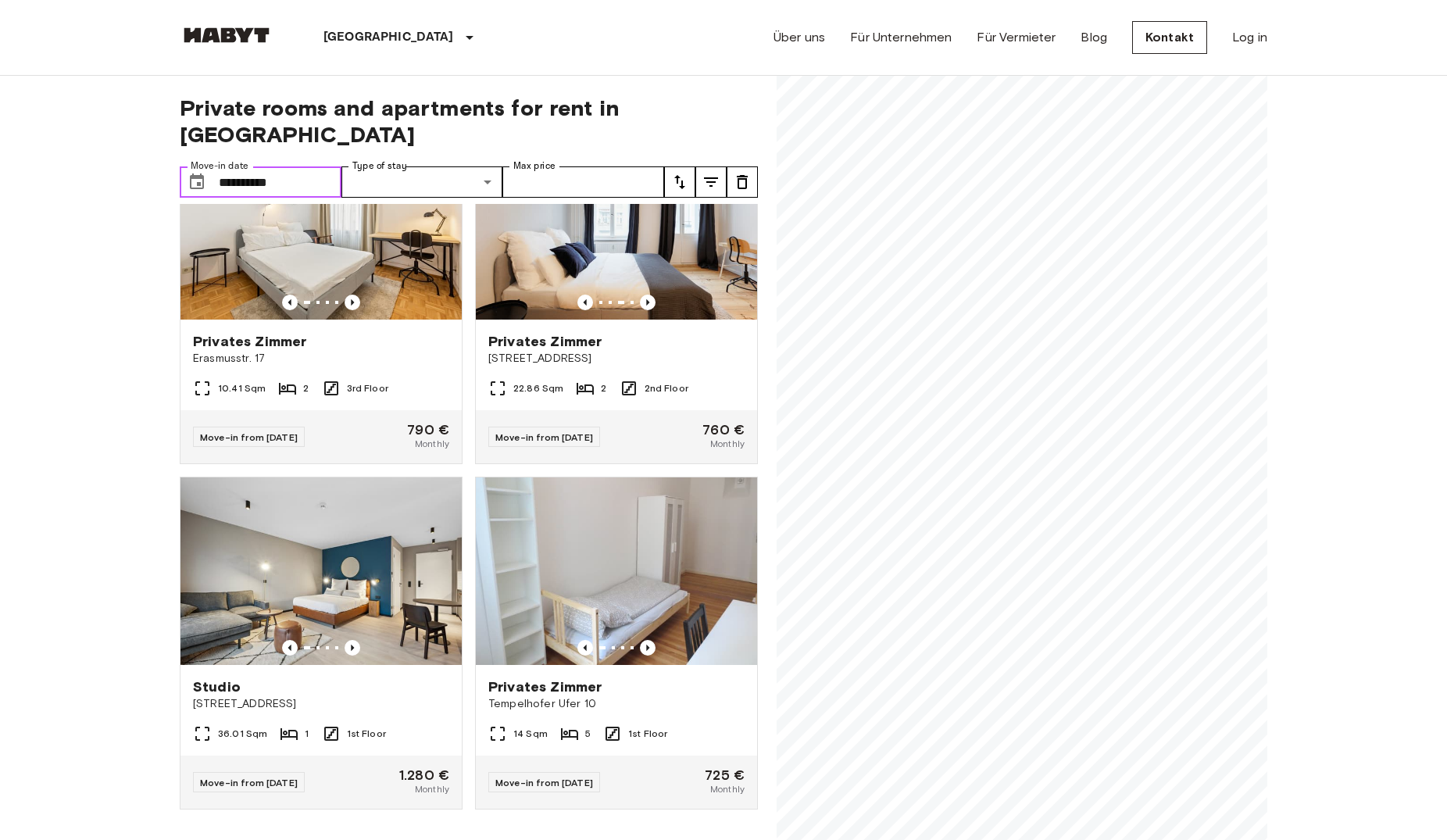
scroll to position [90, 0]
click at [354, 640] on icon "Previous image" at bounding box center [352, 648] width 16 height 16
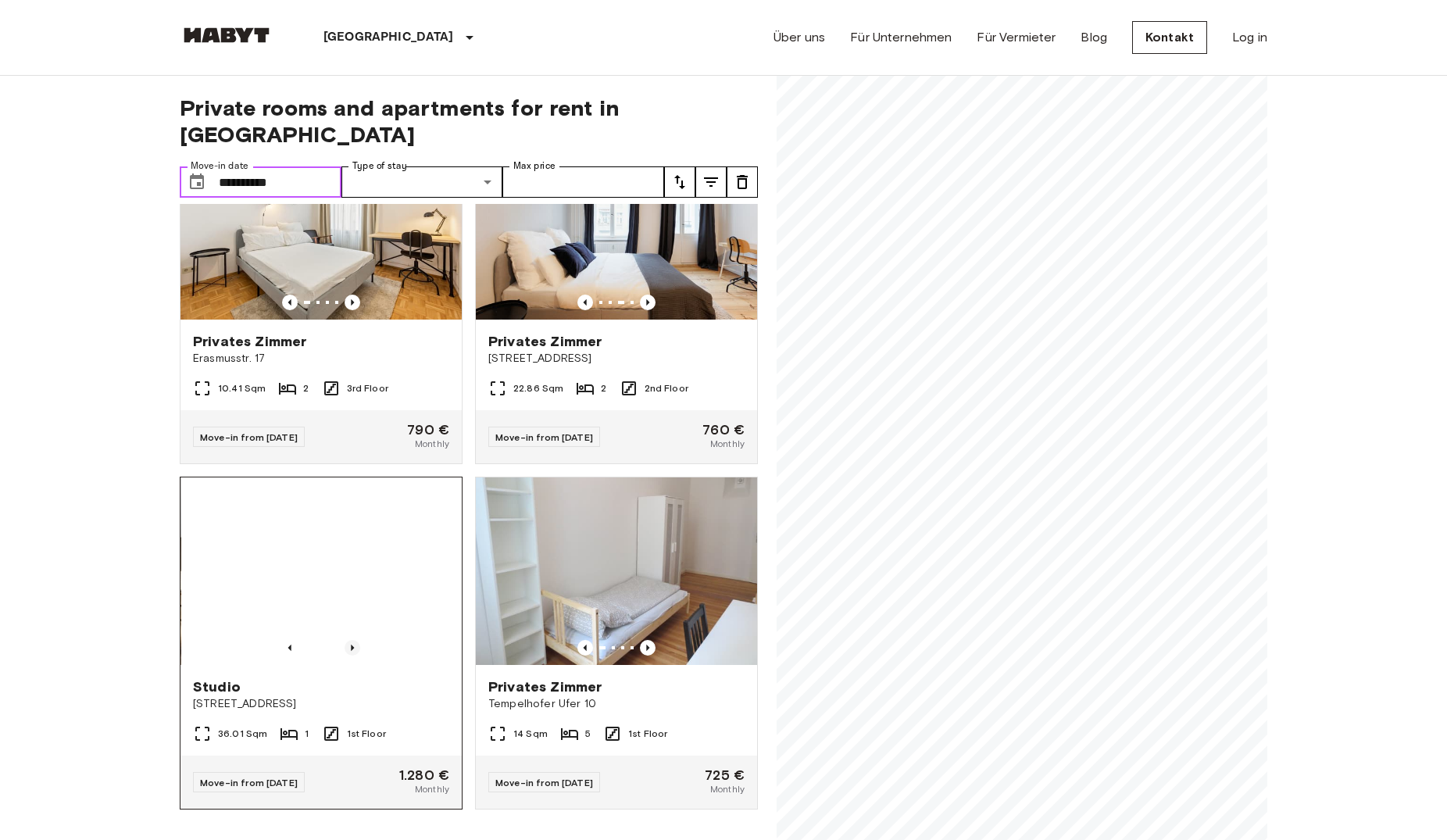
click at [354, 640] on icon "Previous image" at bounding box center [352, 648] width 16 height 16
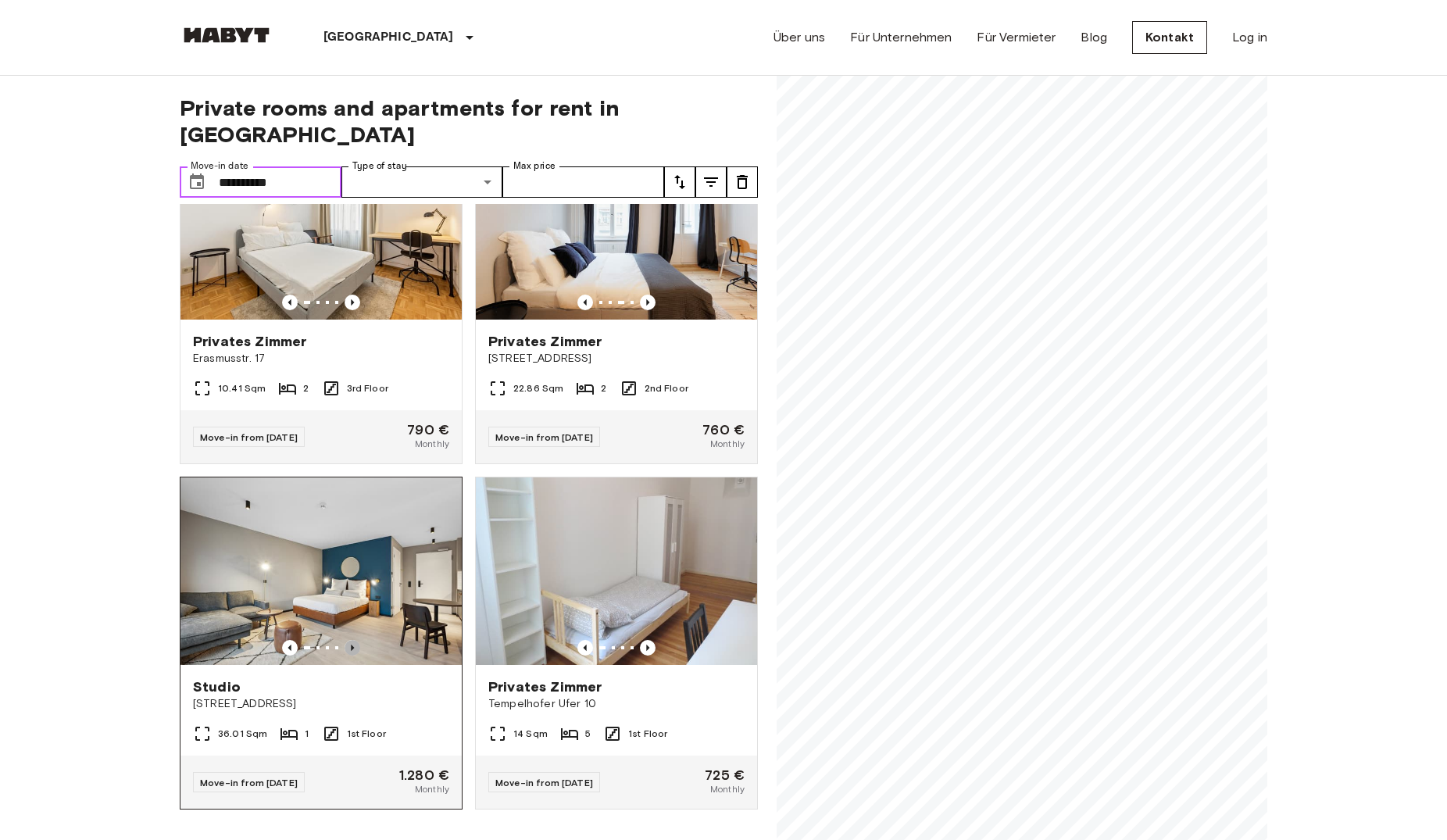
click at [354, 640] on icon "Previous image" at bounding box center [352, 648] width 16 height 16
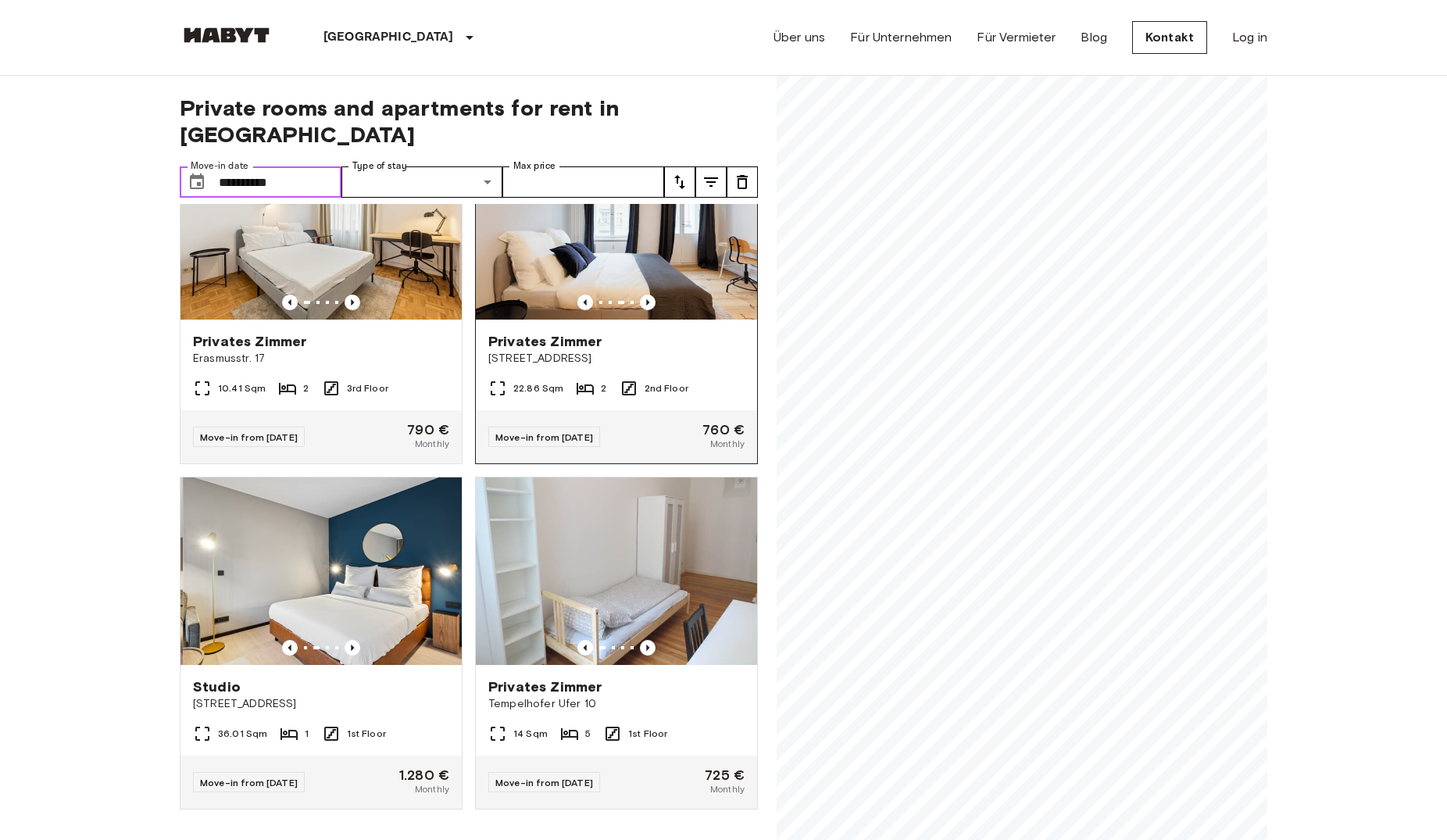
scroll to position [0, 0]
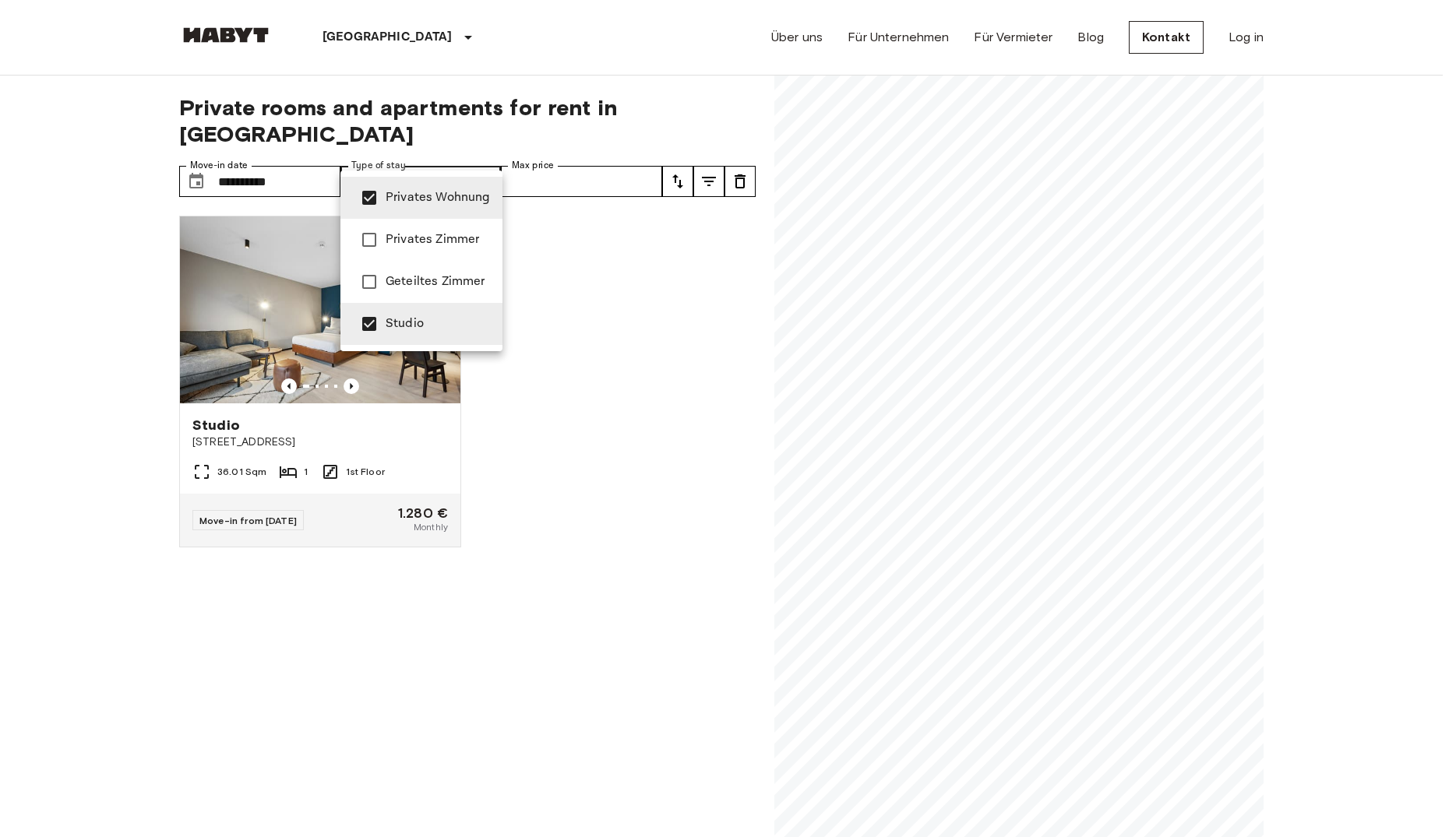
type input "**********"
click at [795, 346] on div at bounding box center [728, 418] width 1456 height 837
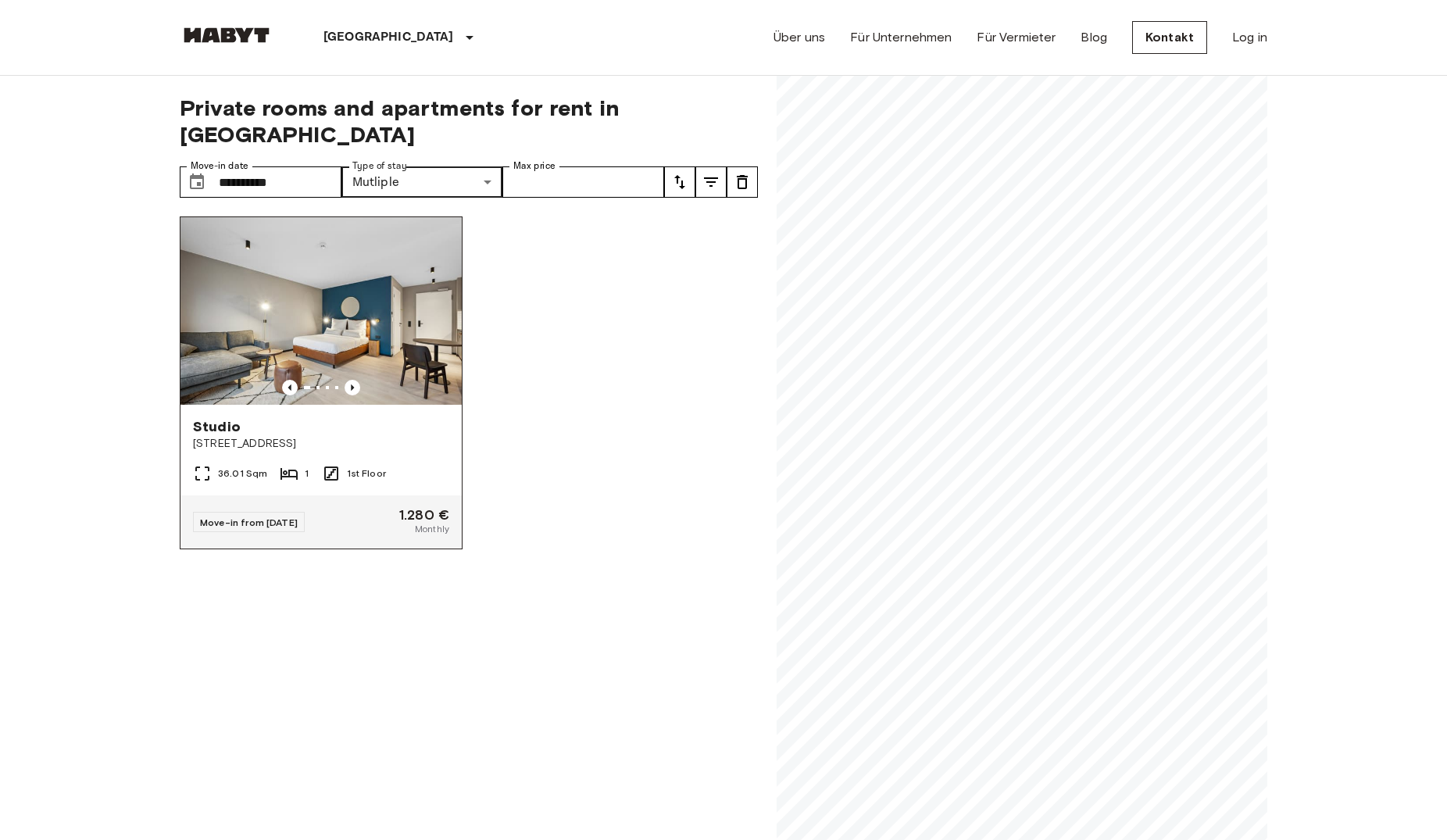
click at [416, 318] on img at bounding box center [320, 311] width 281 height 187
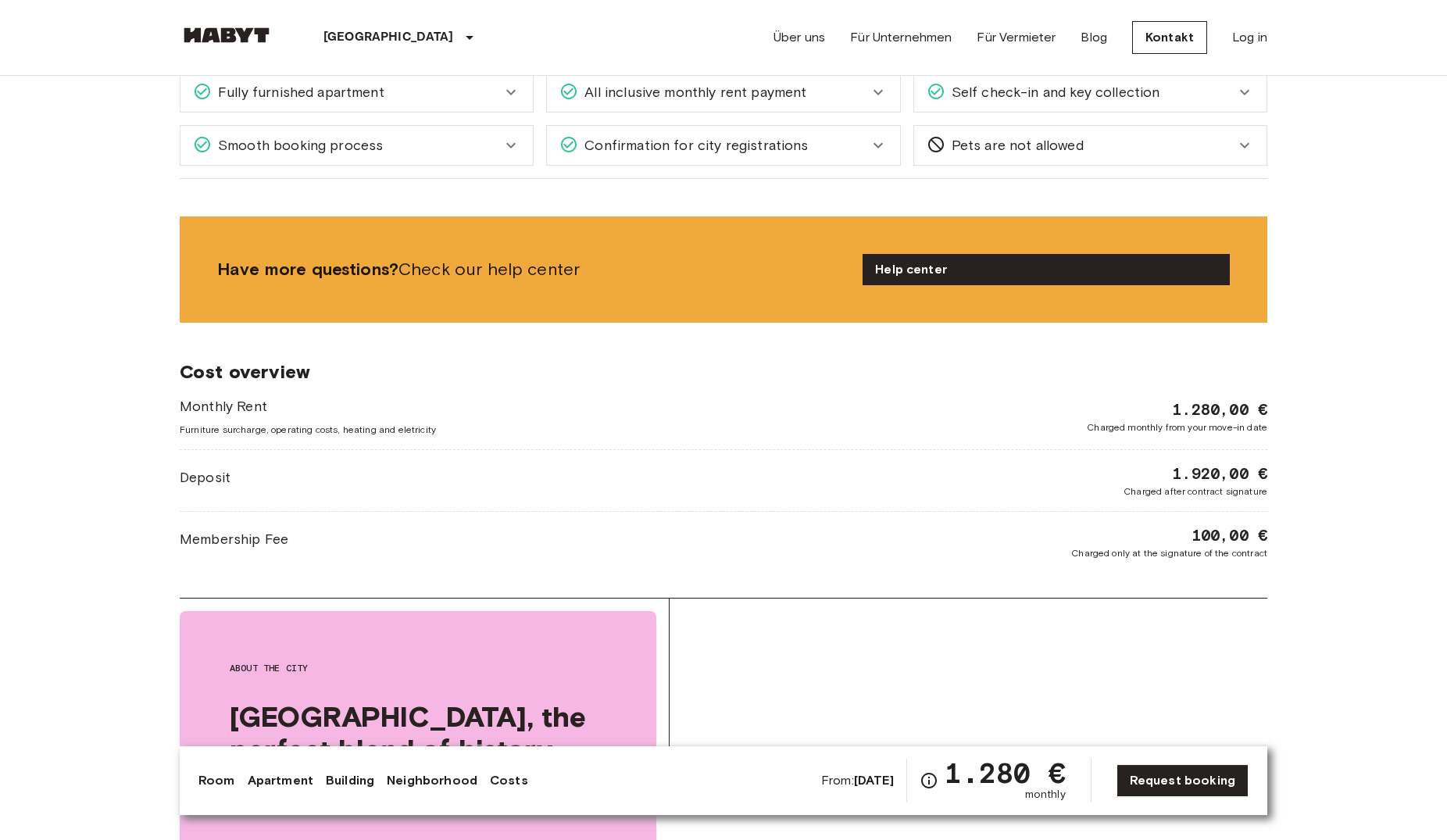
scroll to position [1514, 0]
